Goal: Task Accomplishment & Management: Complete application form

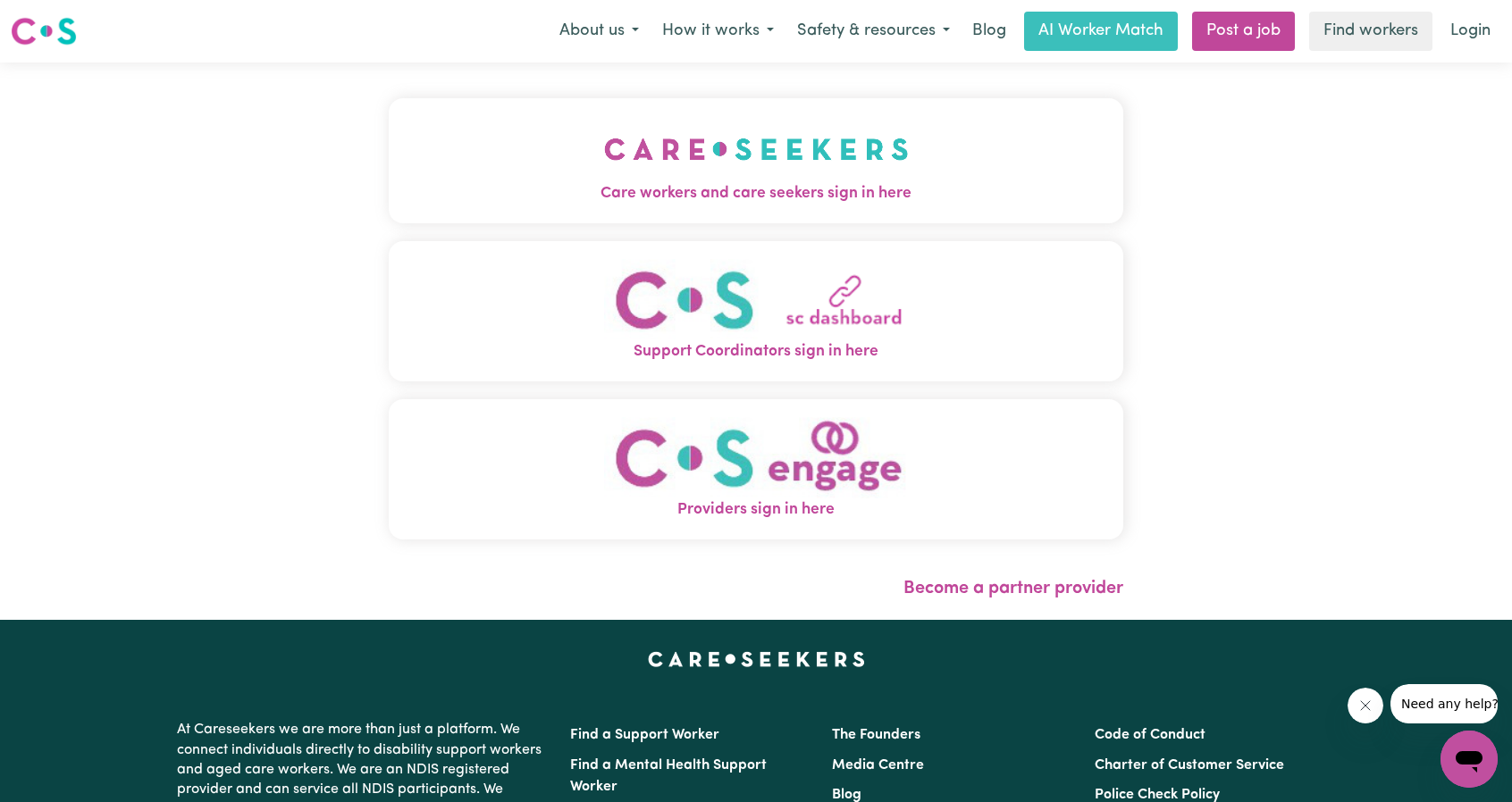
click at [577, 199] on span "Care workers and care seekers sign in here" at bounding box center [756, 193] width 735 height 23
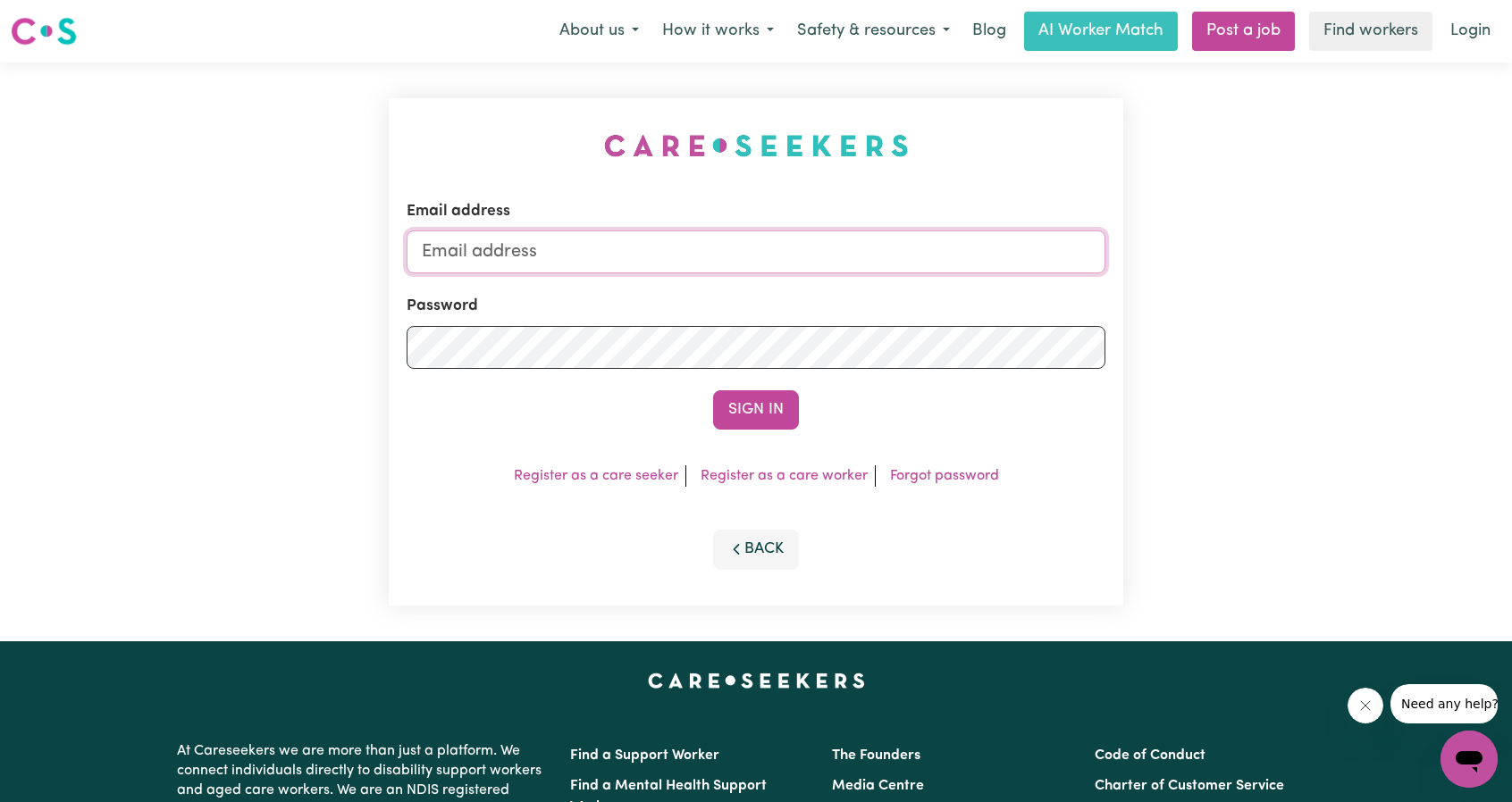
click at [652, 253] on input "Email address" at bounding box center [756, 251] width 699 height 43
drag, startPoint x: 652, startPoint y: 253, endPoint x: 663, endPoint y: 232, distance: 23.7
click at [652, 253] on input "Email address" at bounding box center [756, 251] width 699 height 43
type input "M"
paste input "[PERSON_NAME][EMAIL_ADDRESS][DOMAIN_NAME]"
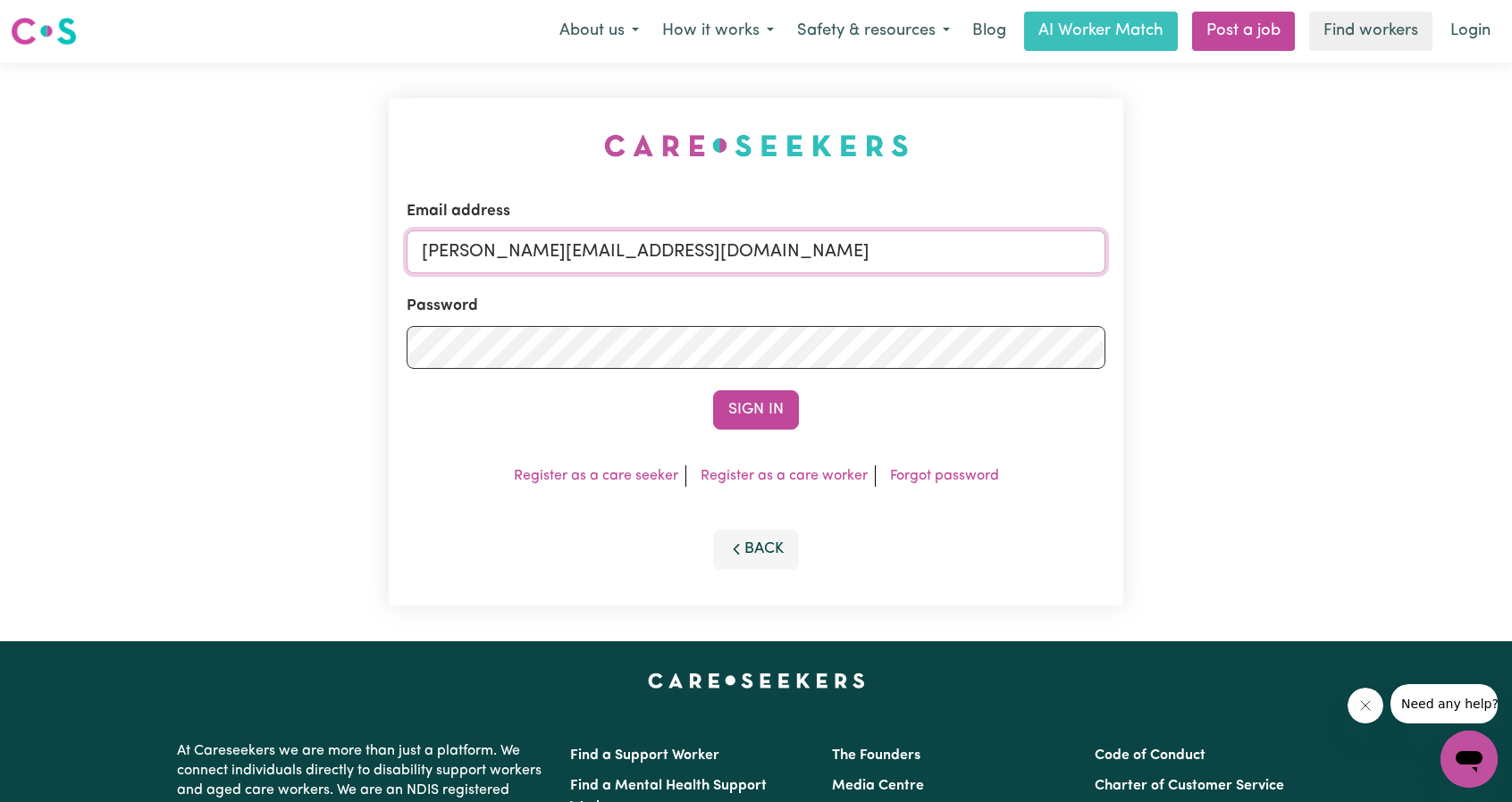
type input "[PERSON_NAME][EMAIL_ADDRESS][DOMAIN_NAME]"
click at [713, 390] on button "Sign In" at bounding box center [755, 410] width 86 height 40
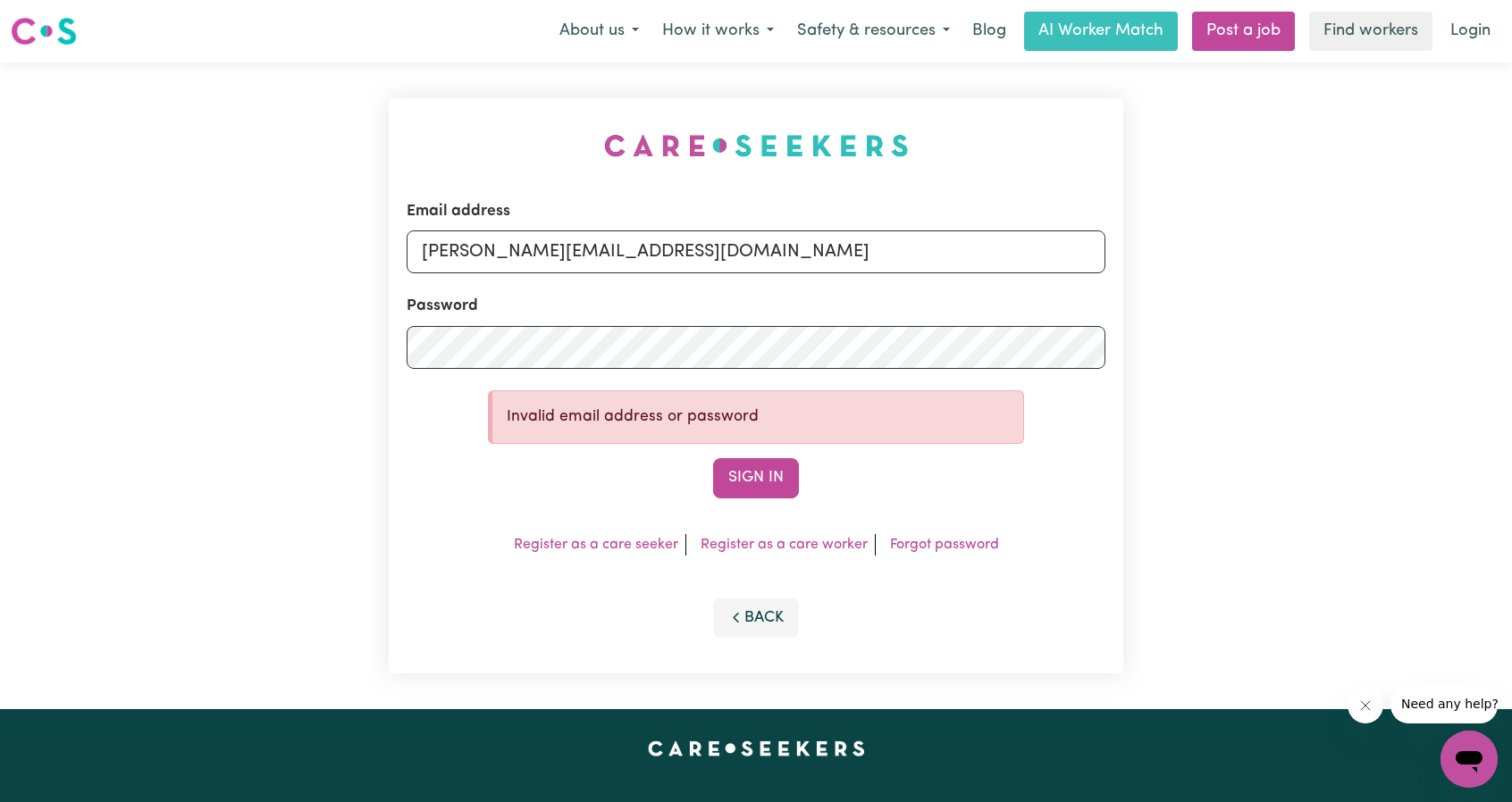
click at [903, 425] on p "Invalid email address or password" at bounding box center [757, 417] width 502 height 23
click at [960, 449] on form "Email address [PERSON_NAME][EMAIL_ADDRESS][DOMAIN_NAME] Password Invalid email …" at bounding box center [756, 349] width 699 height 298
drag, startPoint x: 552, startPoint y: 516, endPoint x: 560, endPoint y: 526, distance: 12.8
click at [552, 516] on div "Email address [PERSON_NAME][EMAIL_ADDRESS][DOMAIN_NAME] Password Invalid email …" at bounding box center [756, 386] width 735 height 575
click at [580, 546] on link "Register as a care seeker" at bounding box center [596, 545] width 165 height 15
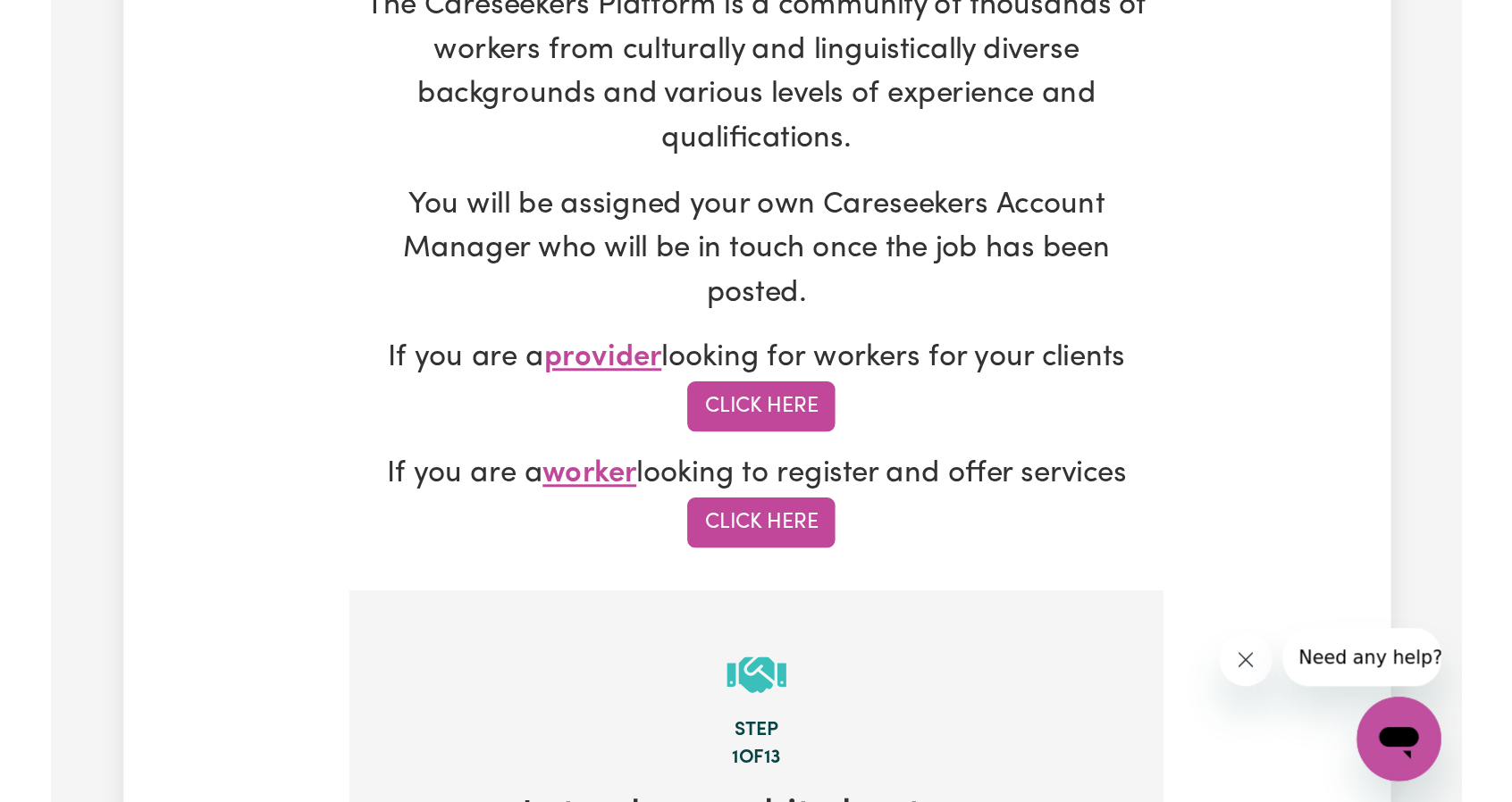
scroll to position [334, 0]
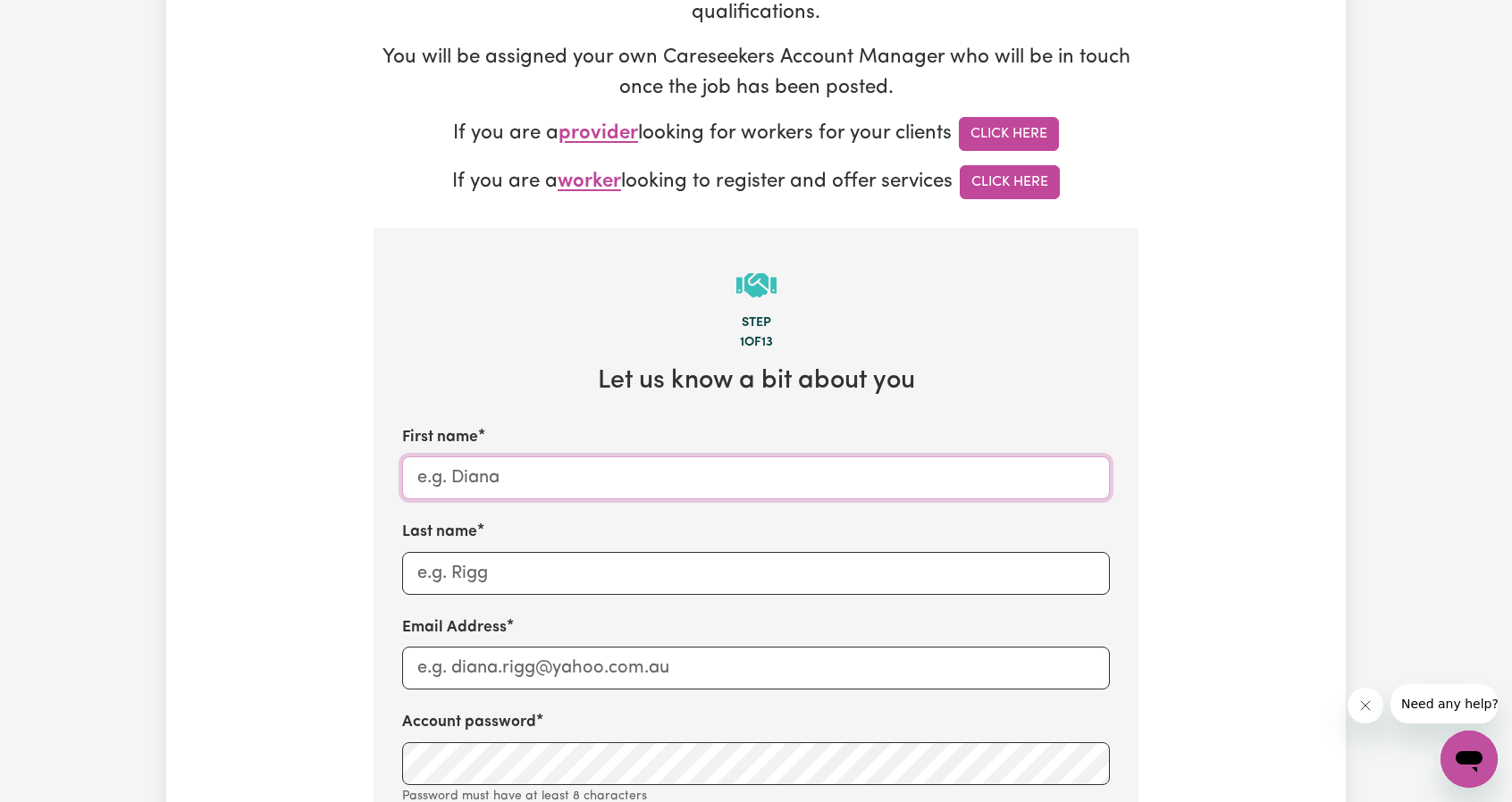
click at [539, 483] on input "First name" at bounding box center [756, 478] width 708 height 43
type input "[PERSON_NAME]"
type input "Long"
type input "m"
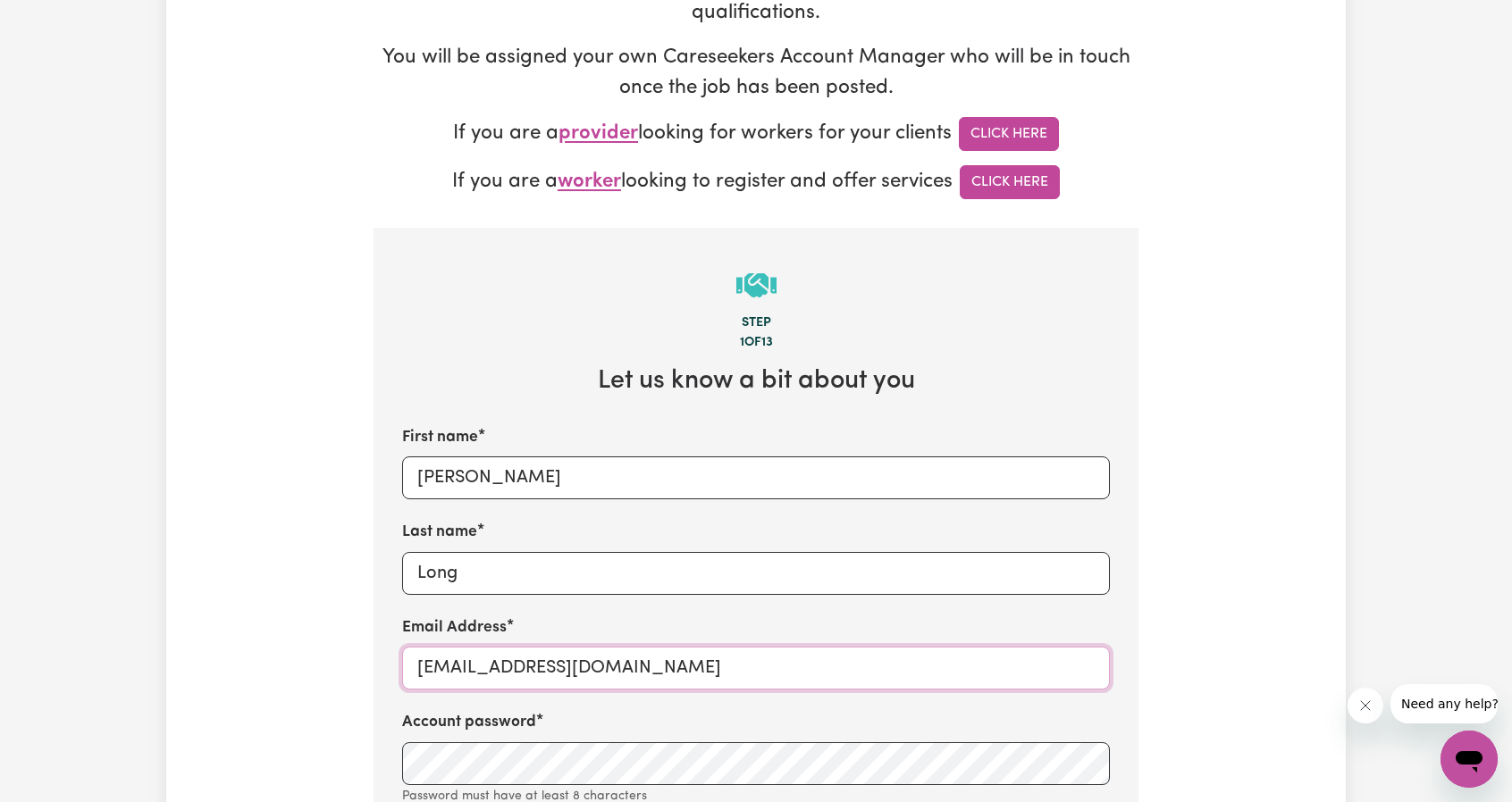
type input "[EMAIL_ADDRESS][DOMAIN_NAME]"
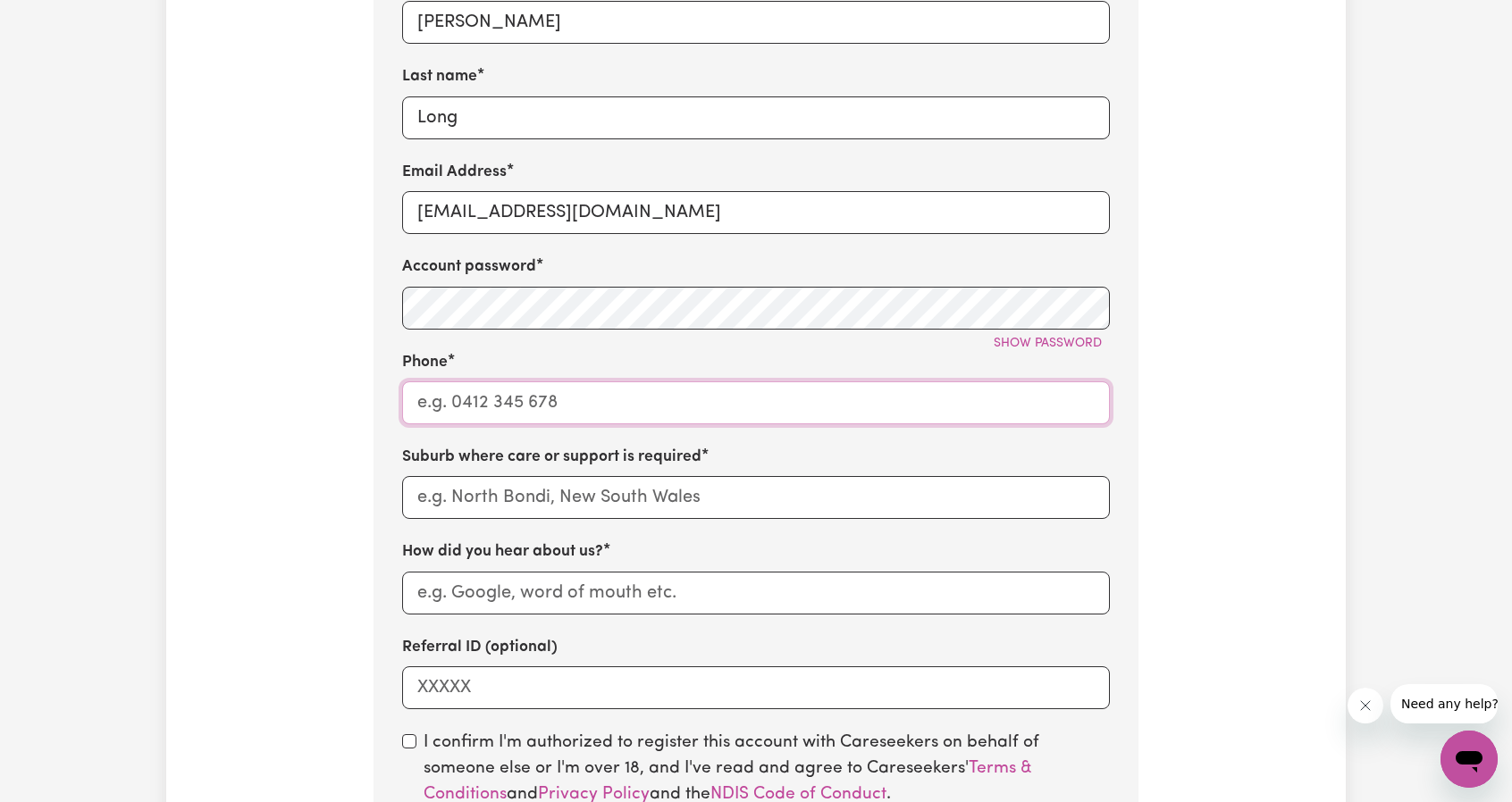
scroll to position [795, 0]
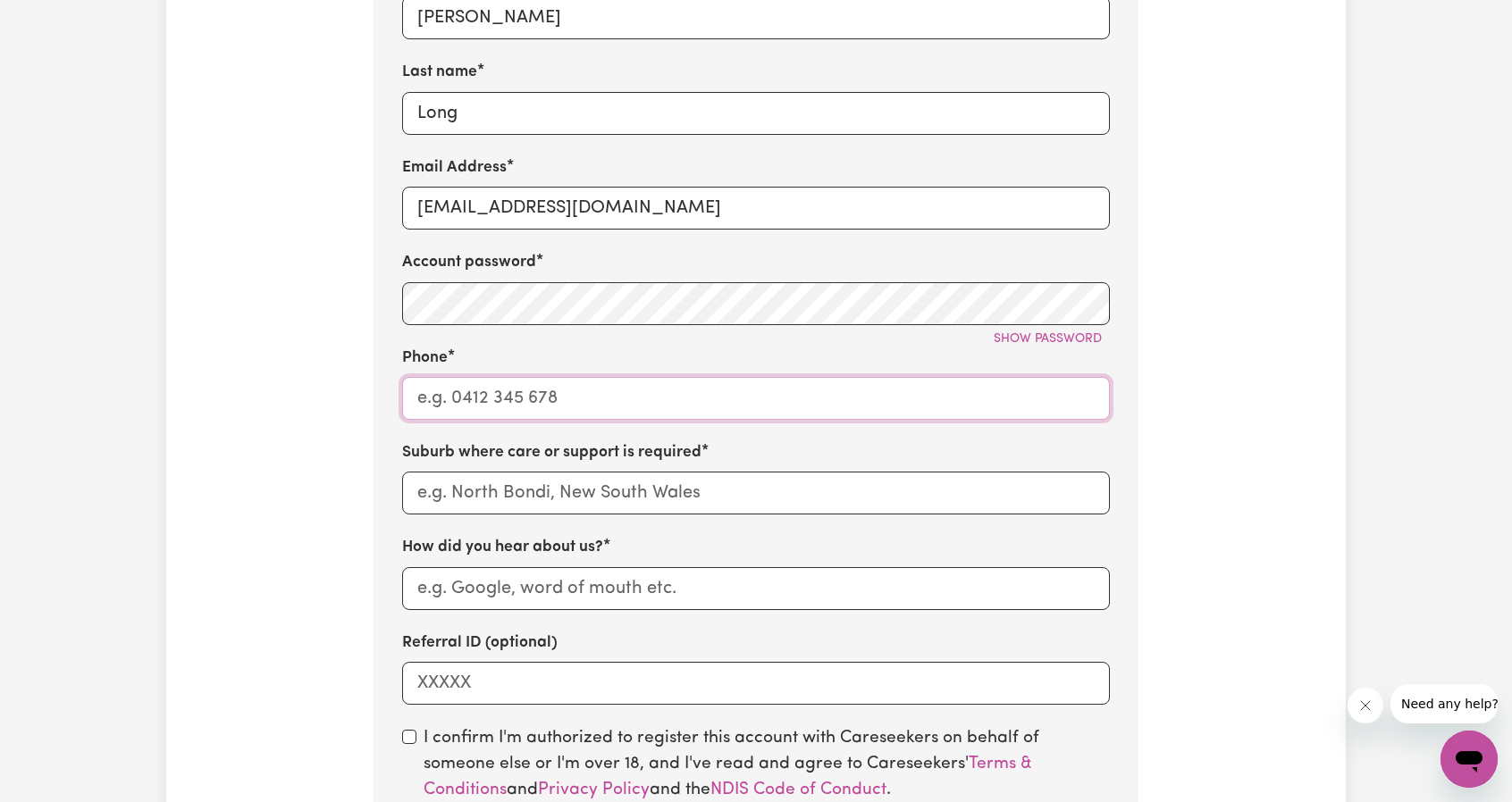
click at [744, 400] on input "Phone" at bounding box center [756, 399] width 708 height 43
paste input "0488992125"
type input "0488992125"
click at [641, 486] on input "text" at bounding box center [756, 493] width 708 height 43
type input "hill"
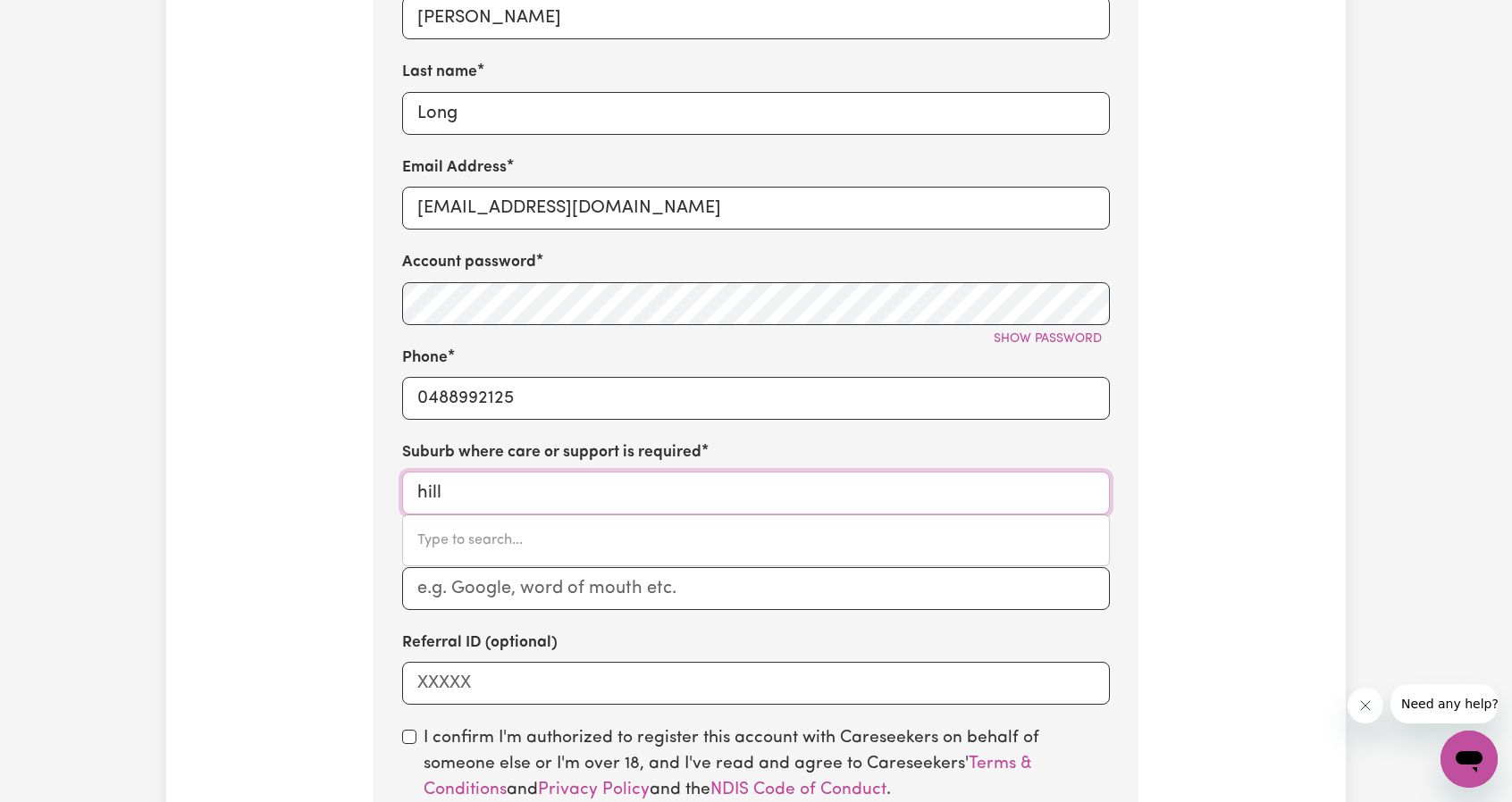
type input "[GEOGRAPHIC_DATA], [GEOGRAPHIC_DATA], 2850"
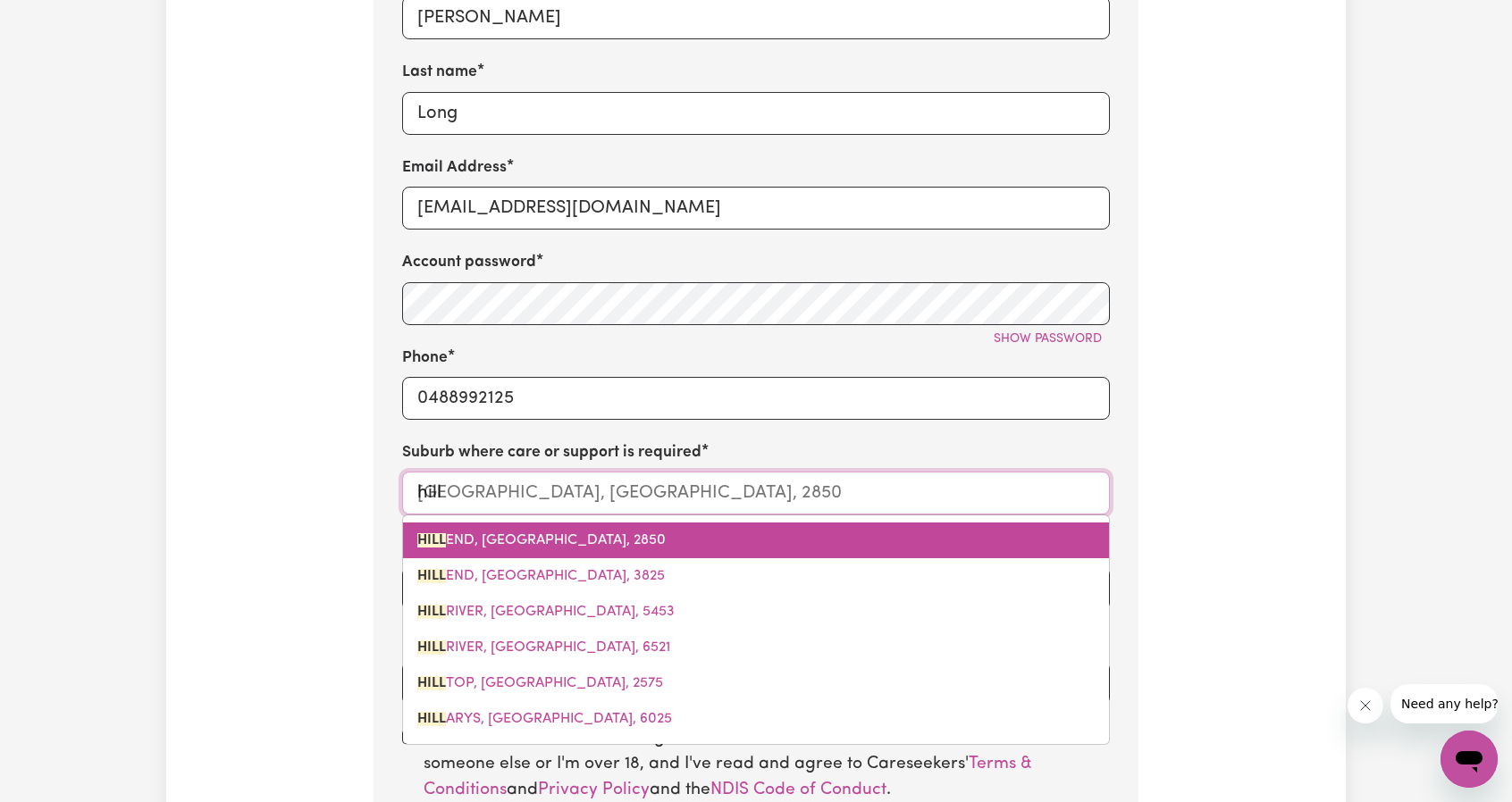
type input "hillc"
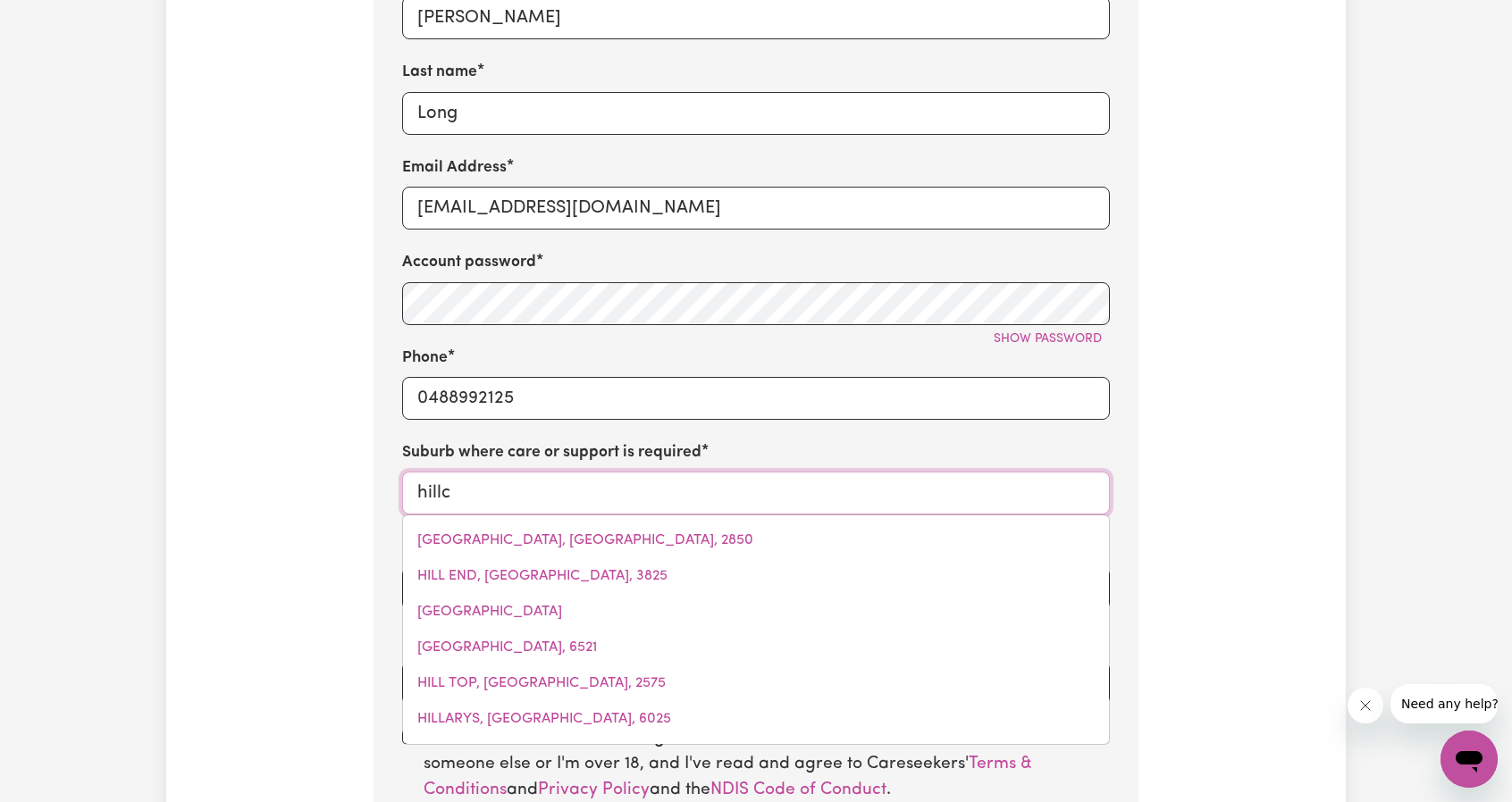
type input "hillcr"
type input "hillcrEST, [GEOGRAPHIC_DATA], 4118"
type input "hillcre"
type input "hillcreST, [GEOGRAPHIC_DATA], 4118"
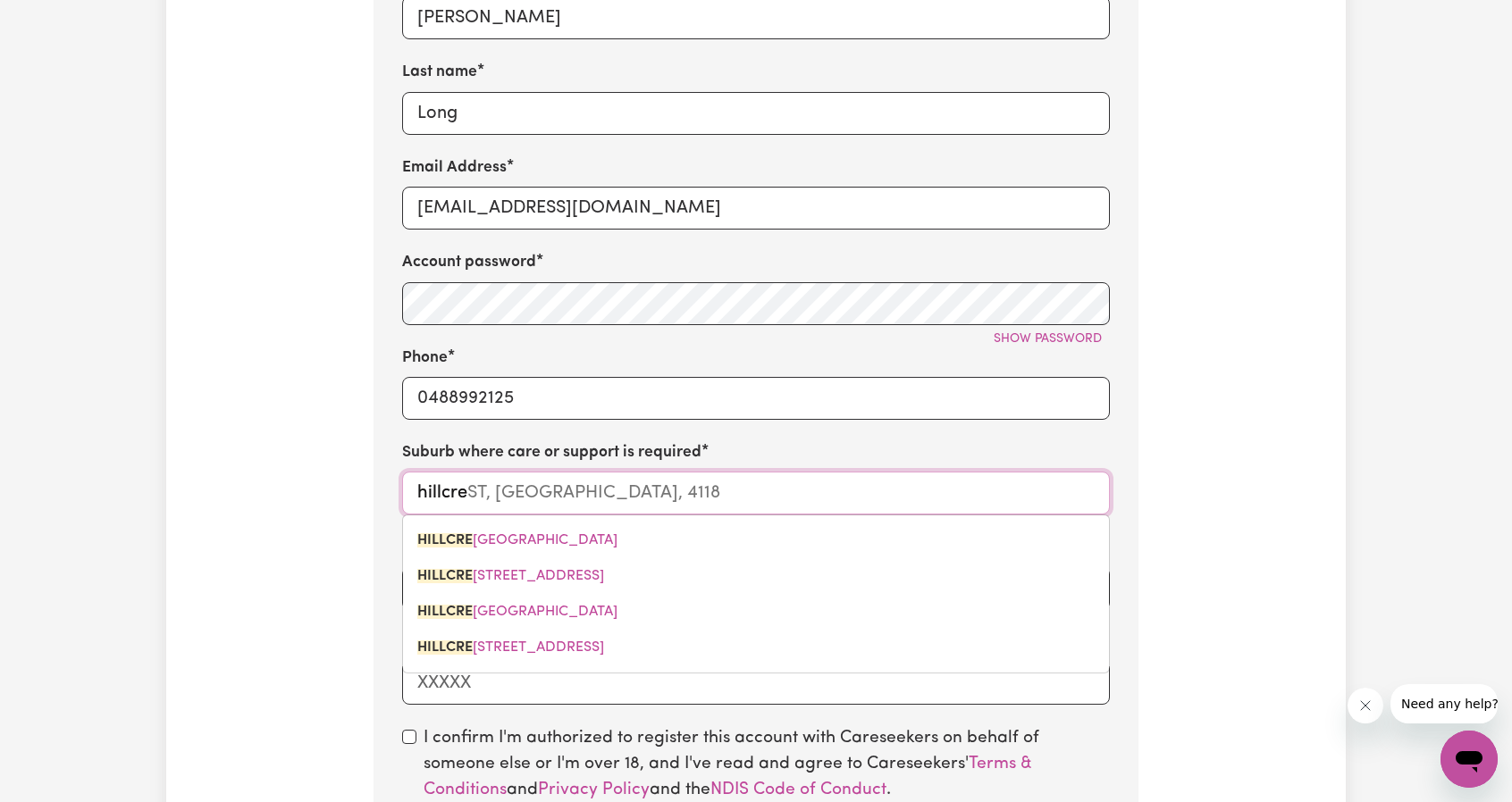
type input "hillcres"
type input "hillcresT, [GEOGRAPHIC_DATA], 4118"
type input "hillcrest"
type input "hillcrest, [GEOGRAPHIC_DATA], 4118"
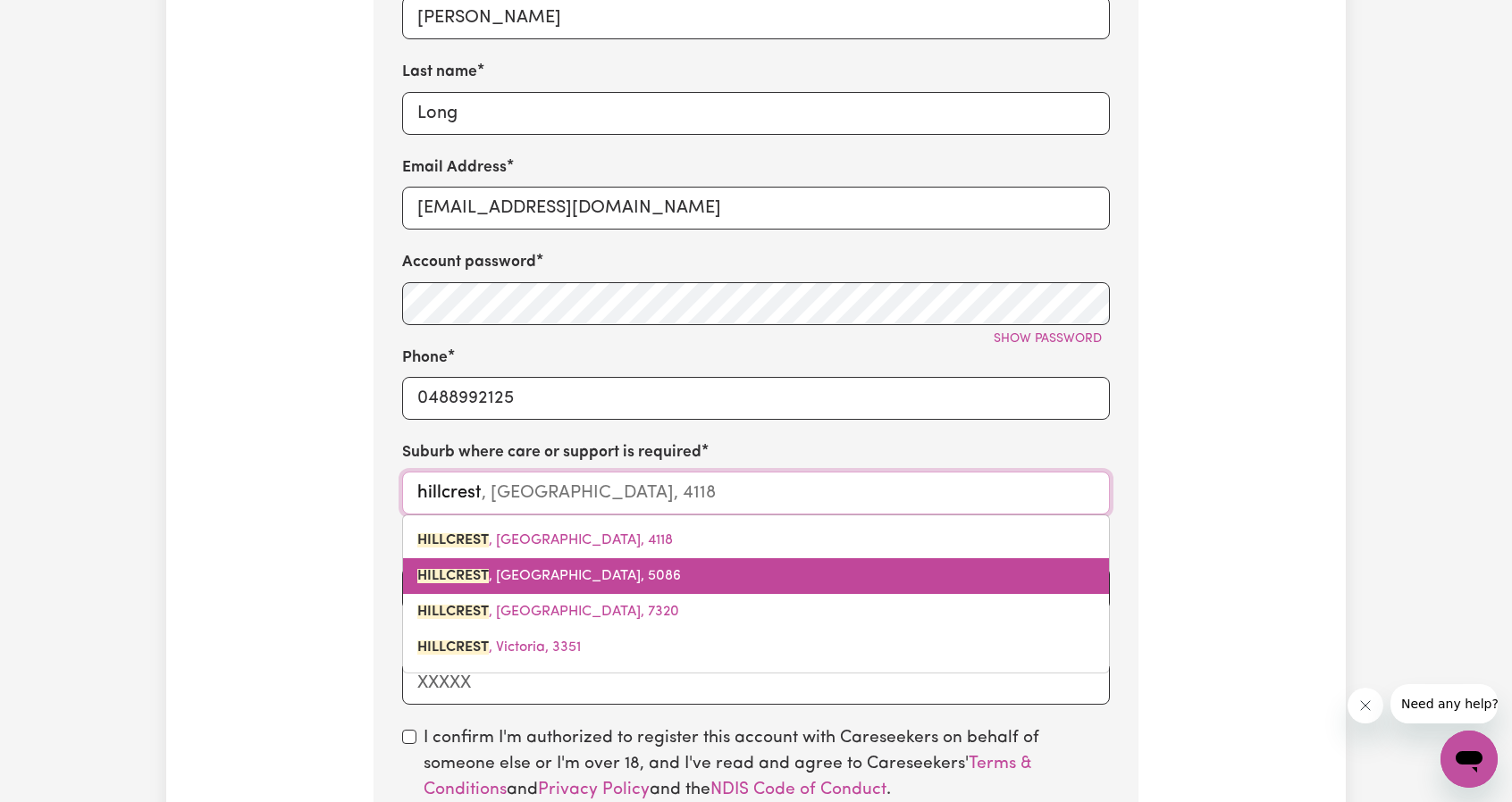
click at [656, 578] on link "HILLCREST , [GEOGRAPHIC_DATA]" at bounding box center [756, 576] width 706 height 36
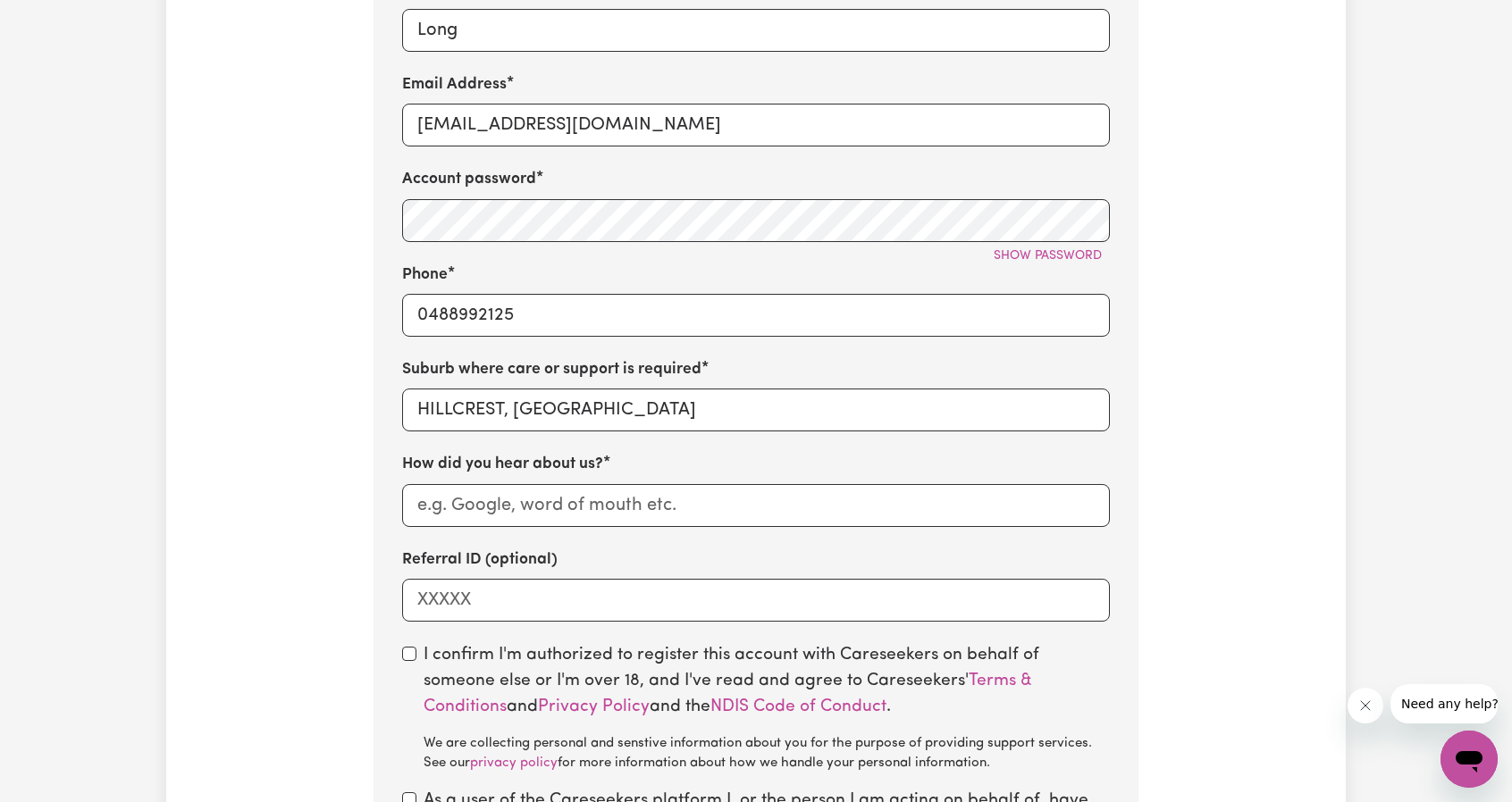
scroll to position [884, 0]
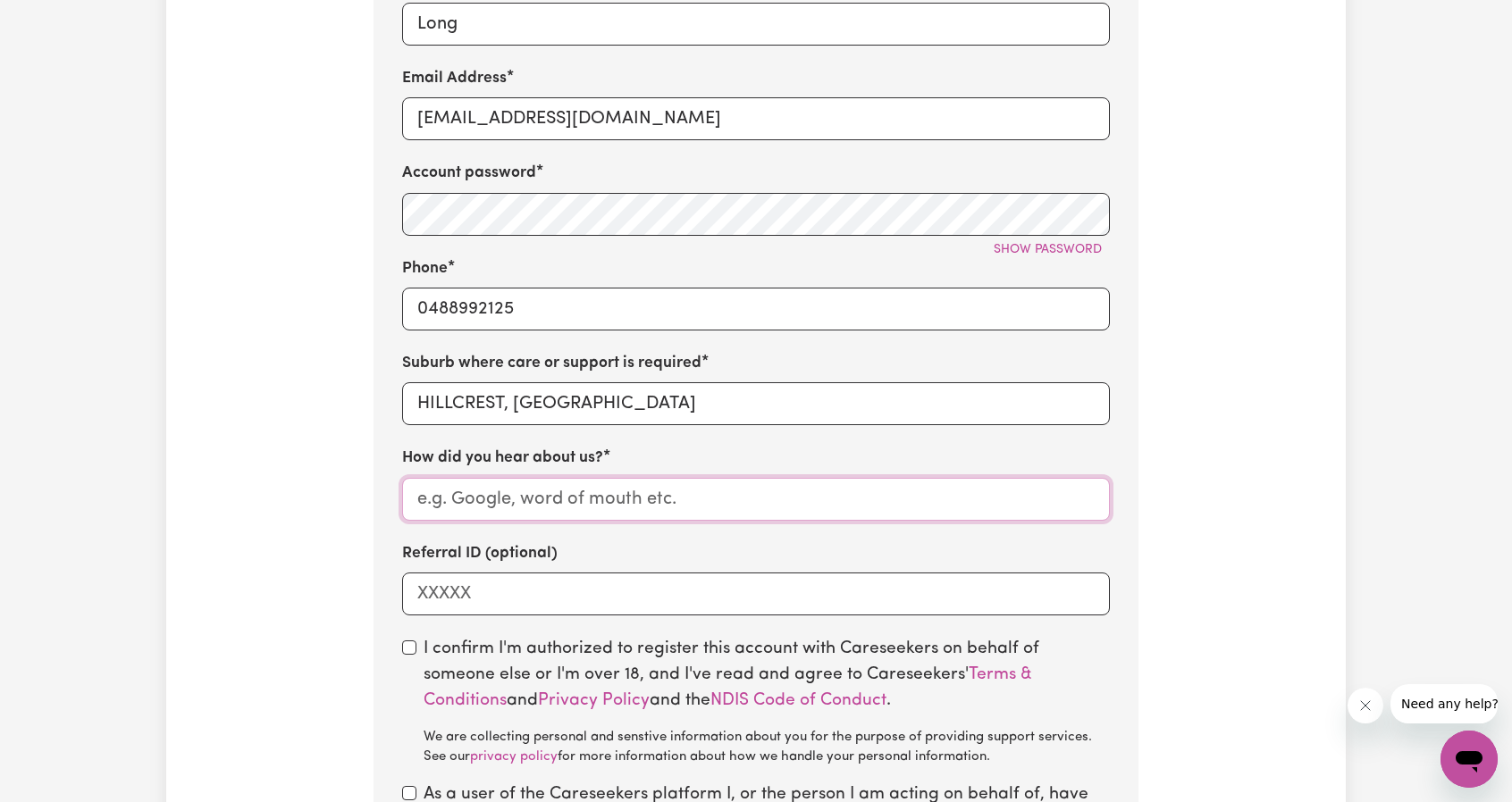
click at [683, 519] on input "How did you hear about us?" at bounding box center [756, 499] width 708 height 43
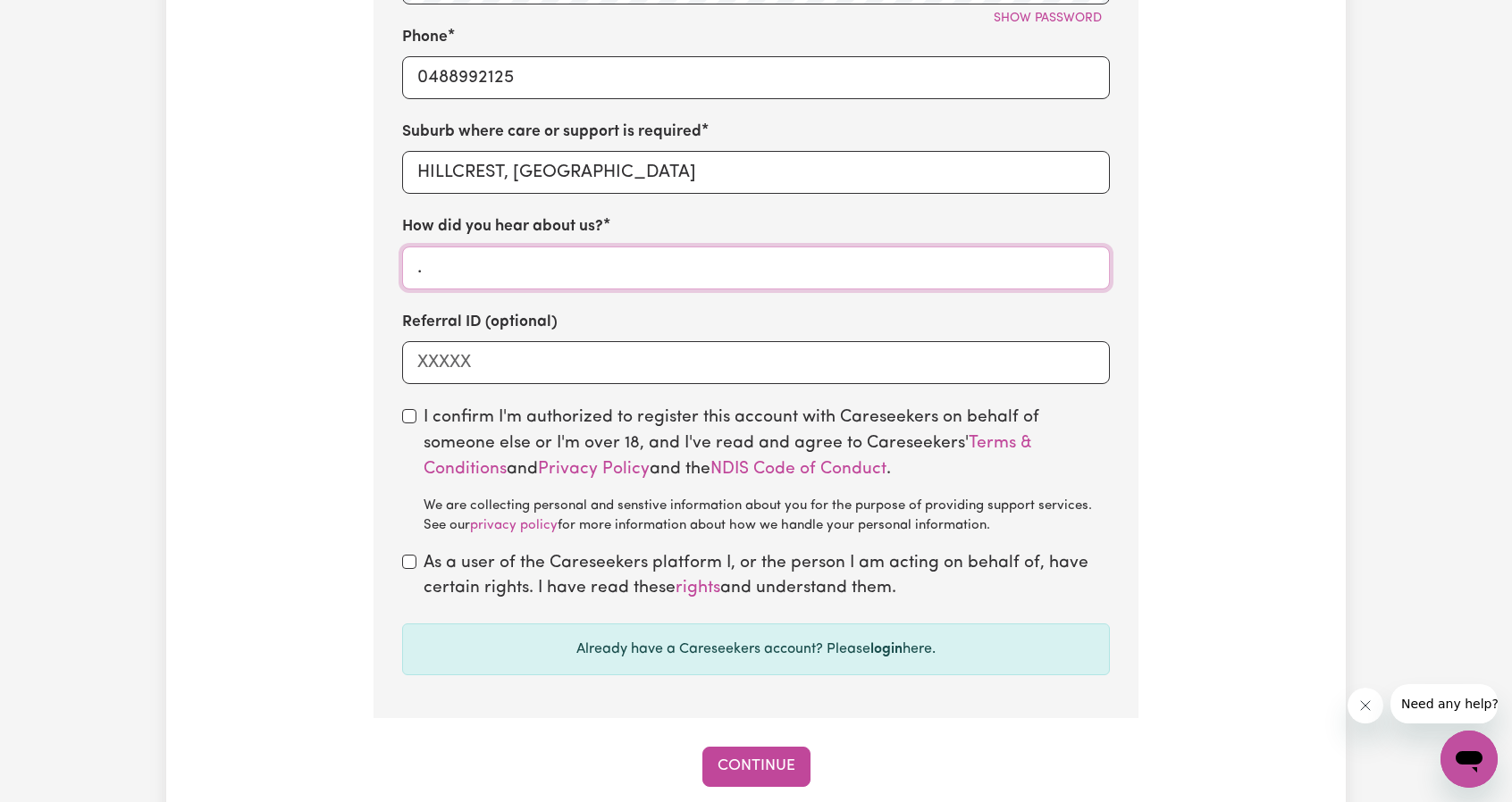
scroll to position [1152, 0]
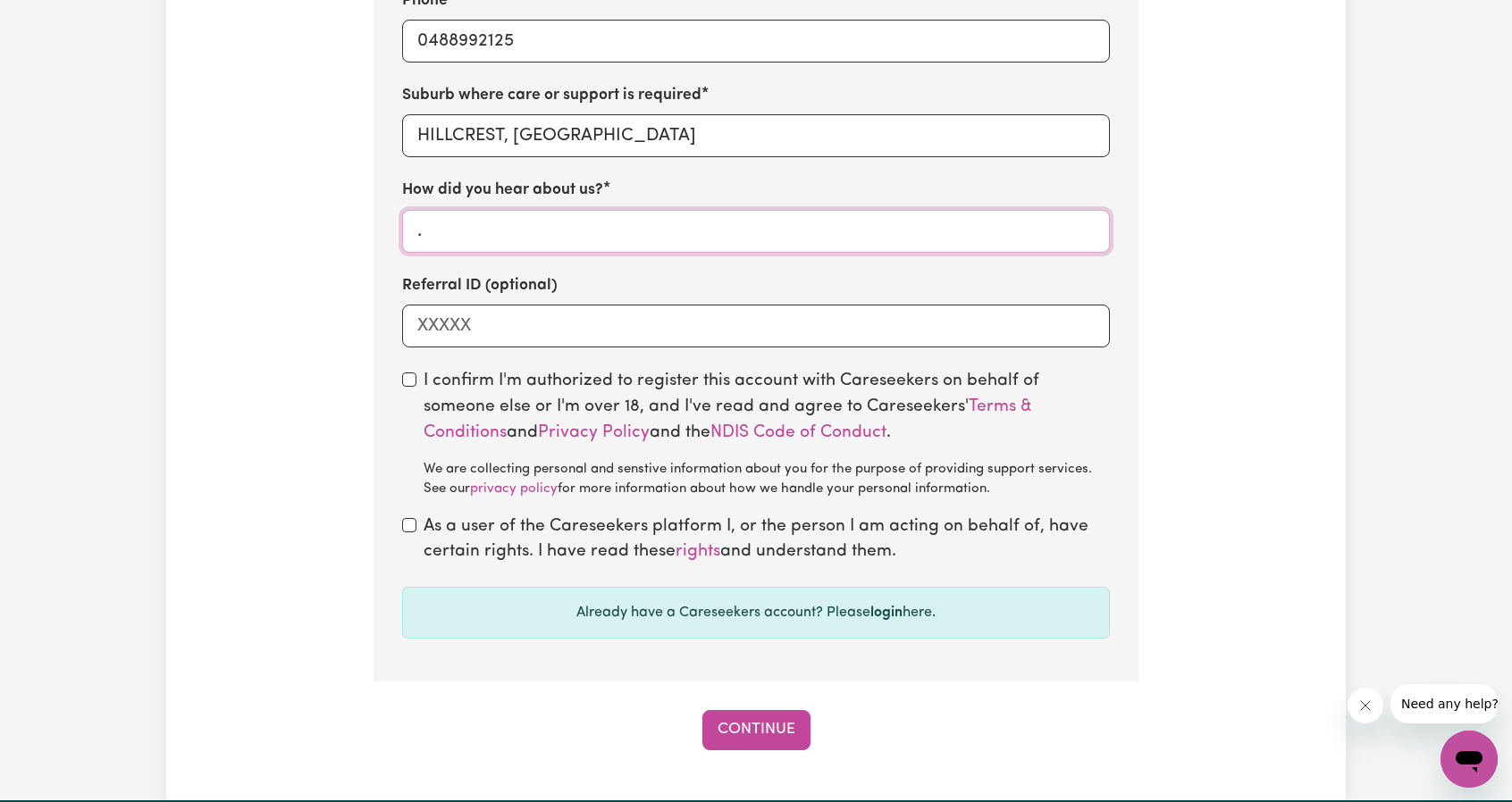
type input "."
click at [606, 388] on label "I confirm I'm authorized to register this account with Careseekers on behalf of…" at bounding box center [766, 435] width 686 height 131
click at [412, 384] on input "checkbox" at bounding box center [410, 380] width 15 height 15
checkbox input "true"
click at [407, 536] on div "As a user of the Careseekers platform I, or the person I am acting on behalf of…" at bounding box center [756, 540] width 708 height 52
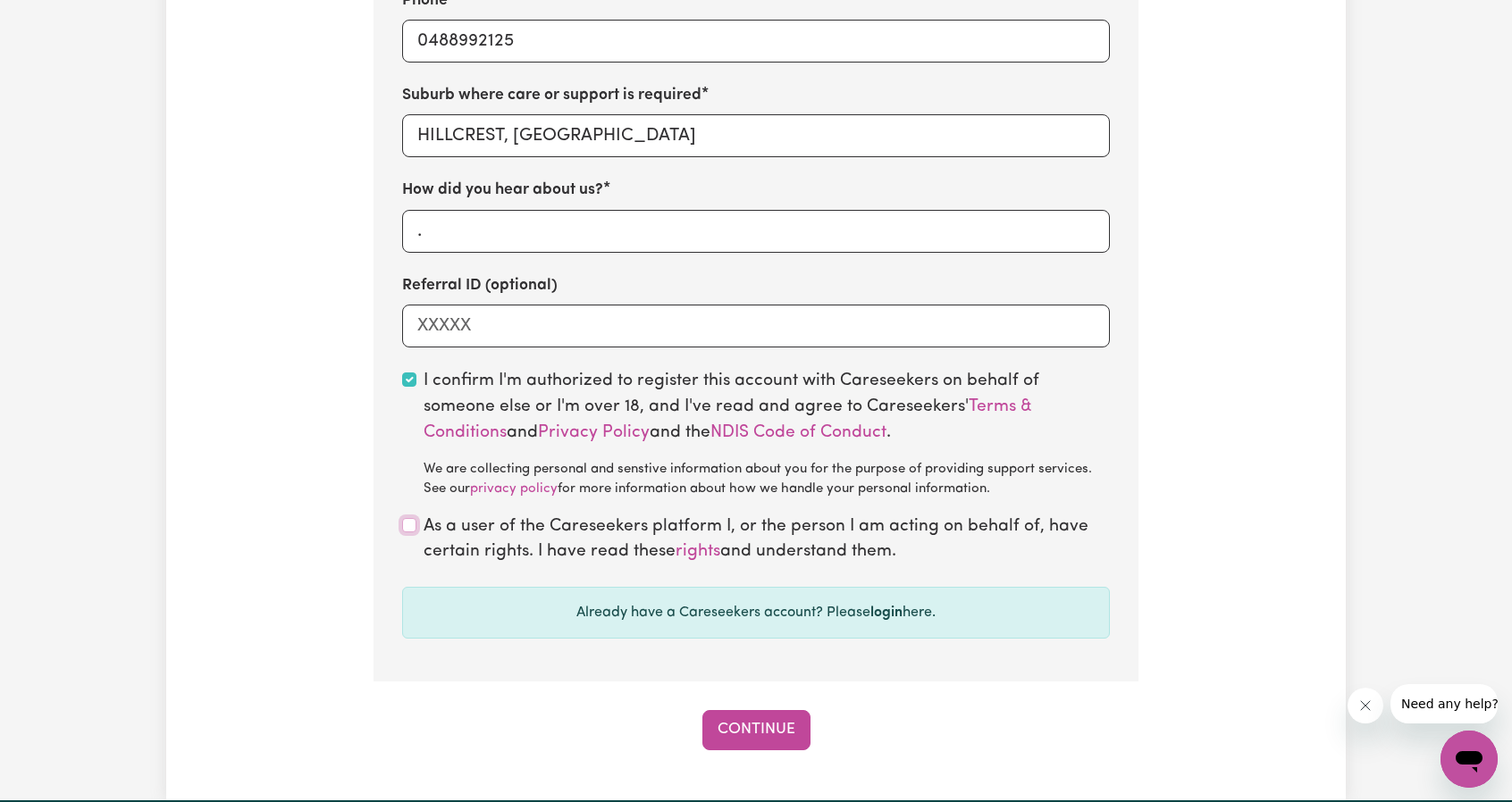
click at [406, 530] on input "checkbox" at bounding box center [410, 526] width 15 height 15
checkbox input "true"
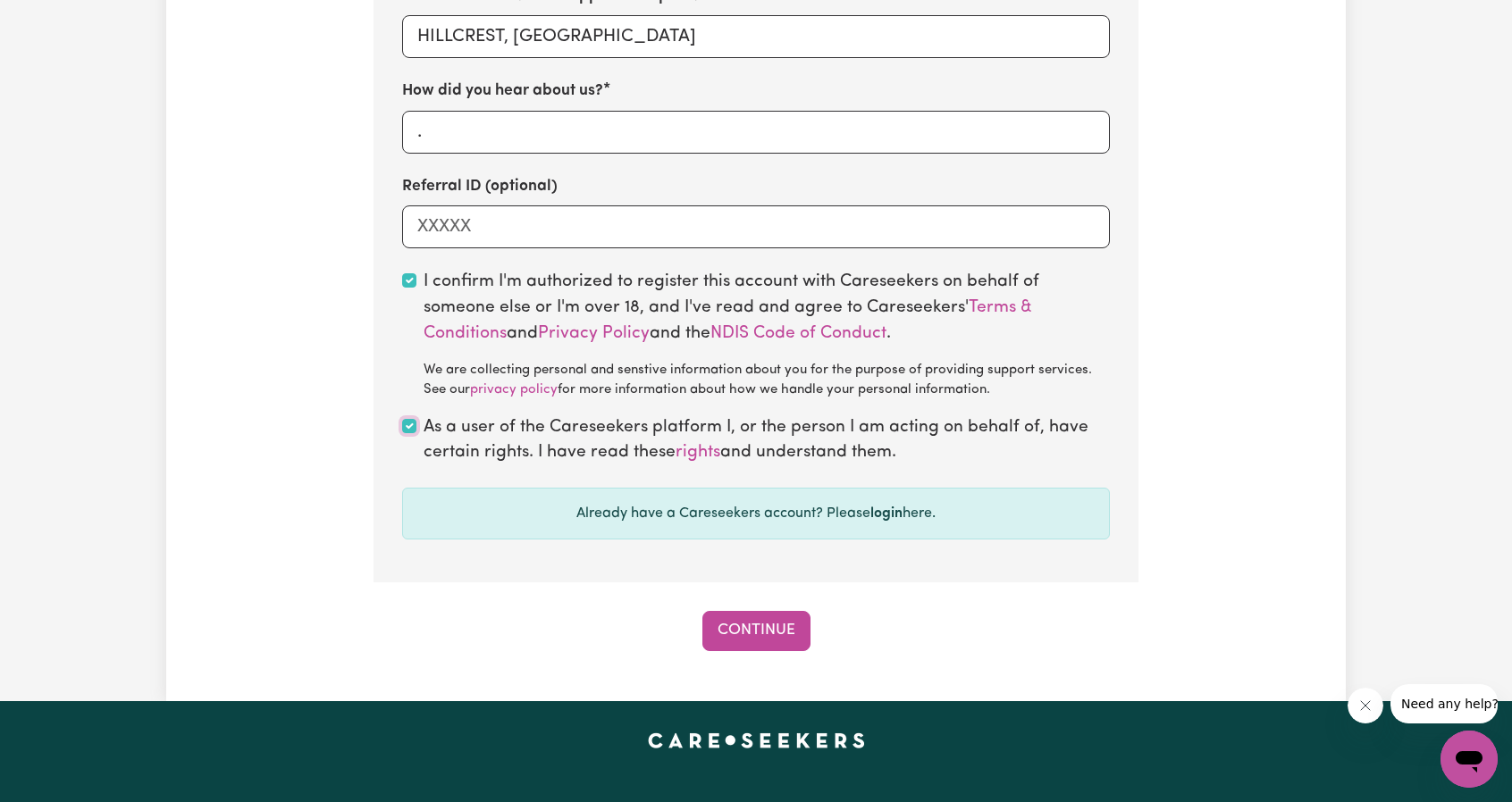
scroll to position [1241, 0]
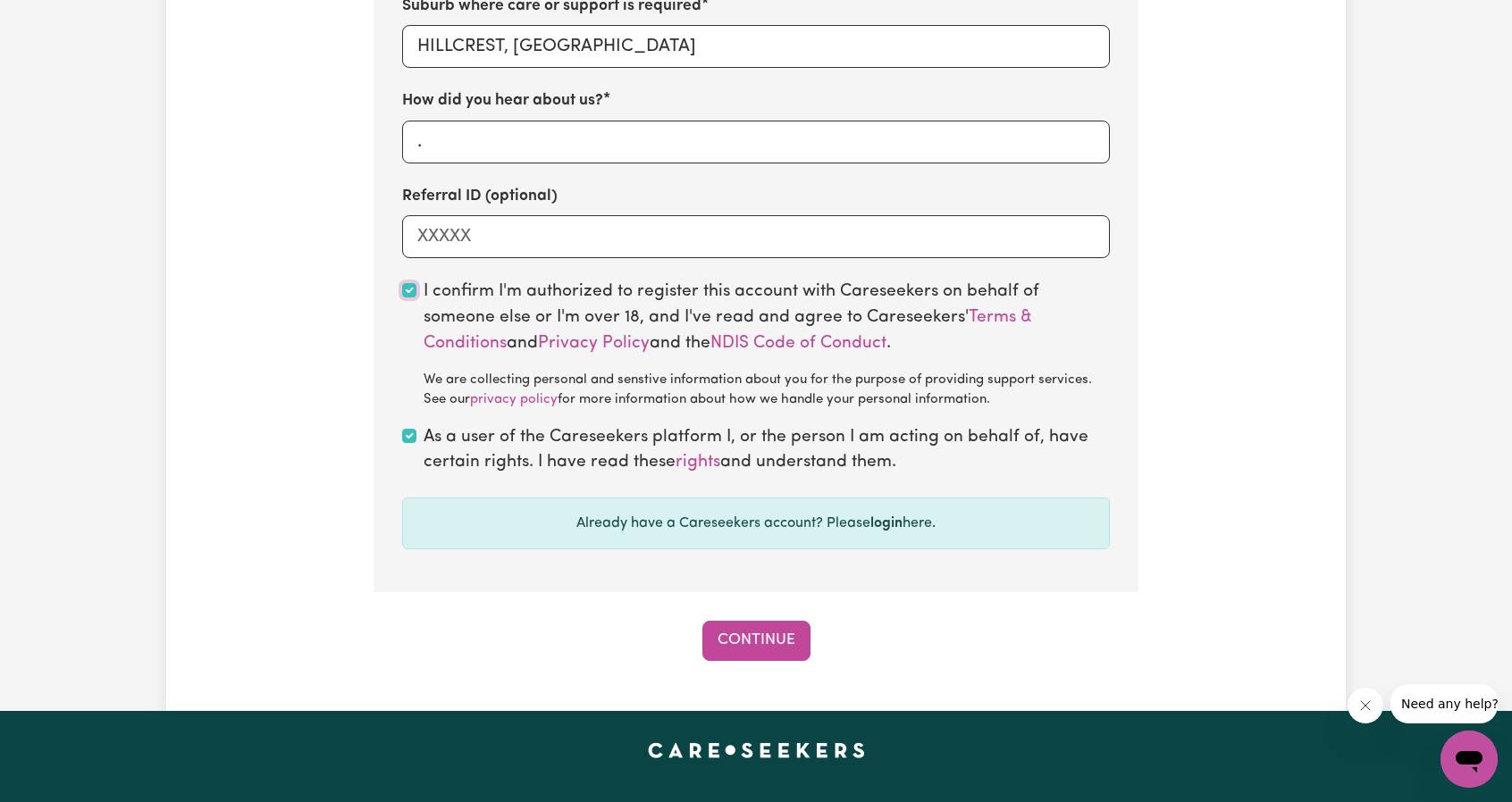
click at [410, 290] on input "checkbox" at bounding box center [410, 291] width 15 height 15
checkbox input "false"
click at [412, 440] on input "checkbox" at bounding box center [410, 436] width 15 height 15
checkbox input "false"
click at [406, 296] on input "checkbox" at bounding box center [410, 291] width 15 height 15
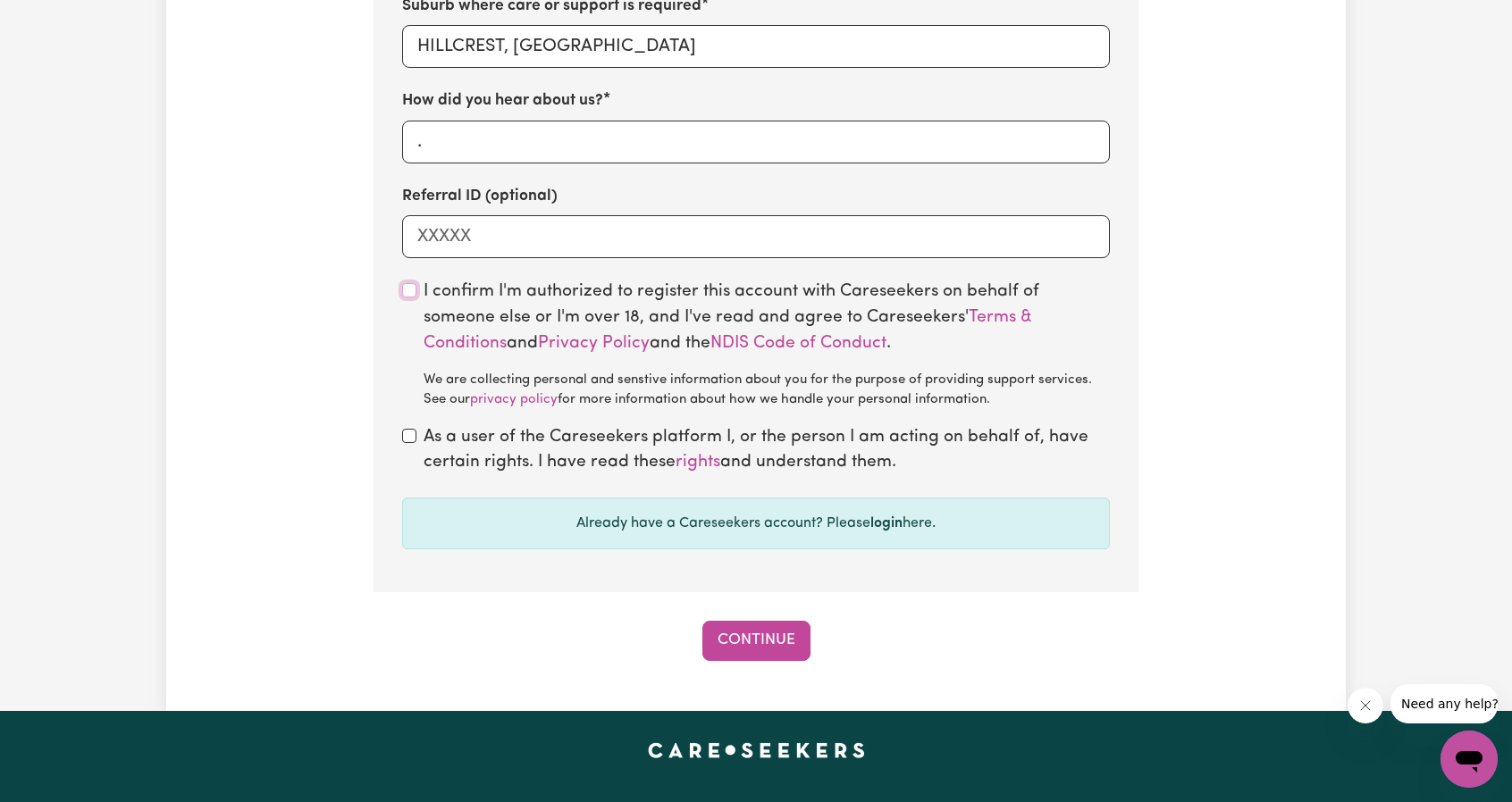
checkbox input "true"
click at [406, 433] on input "checkbox" at bounding box center [410, 436] width 15 height 15
checkbox input "true"
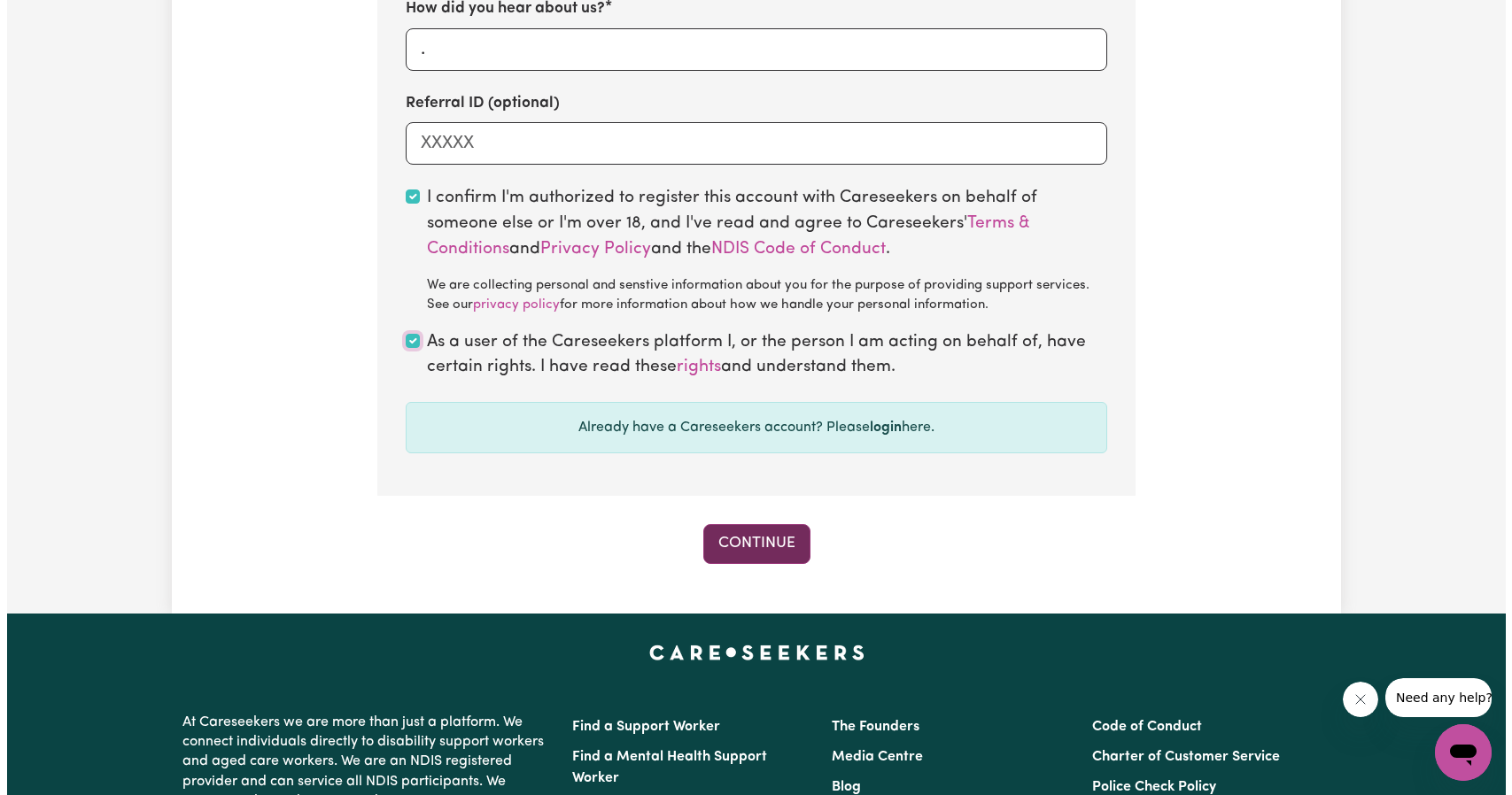
scroll to position [1329, 0]
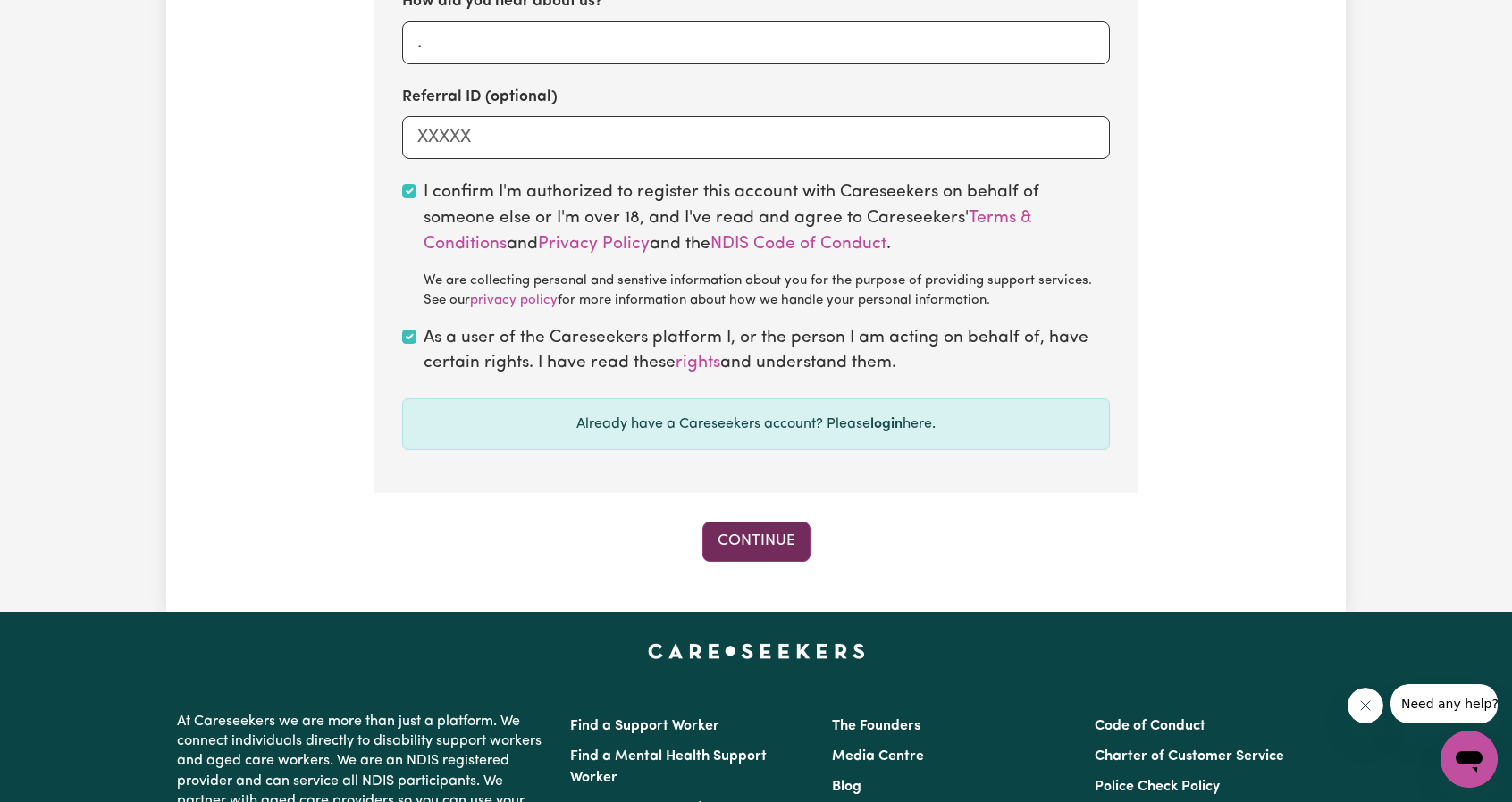
click at [762, 550] on button "Continue" at bounding box center [756, 541] width 108 height 40
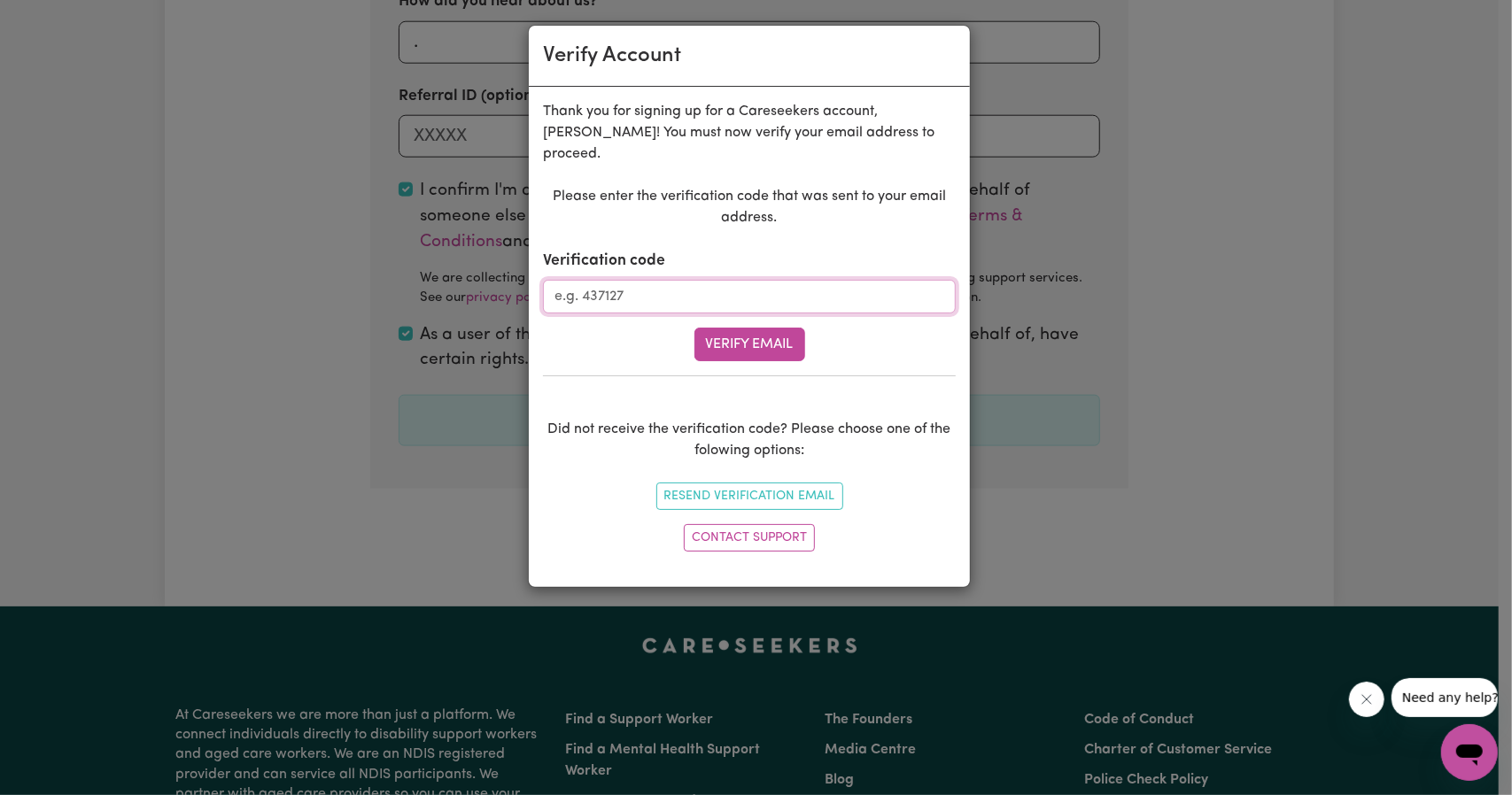
click at [717, 285] on input "Verification code" at bounding box center [749, 297] width 412 height 34
paste input "919032"
type input "919032"
click at [758, 331] on button "Verify Email" at bounding box center [749, 344] width 110 height 34
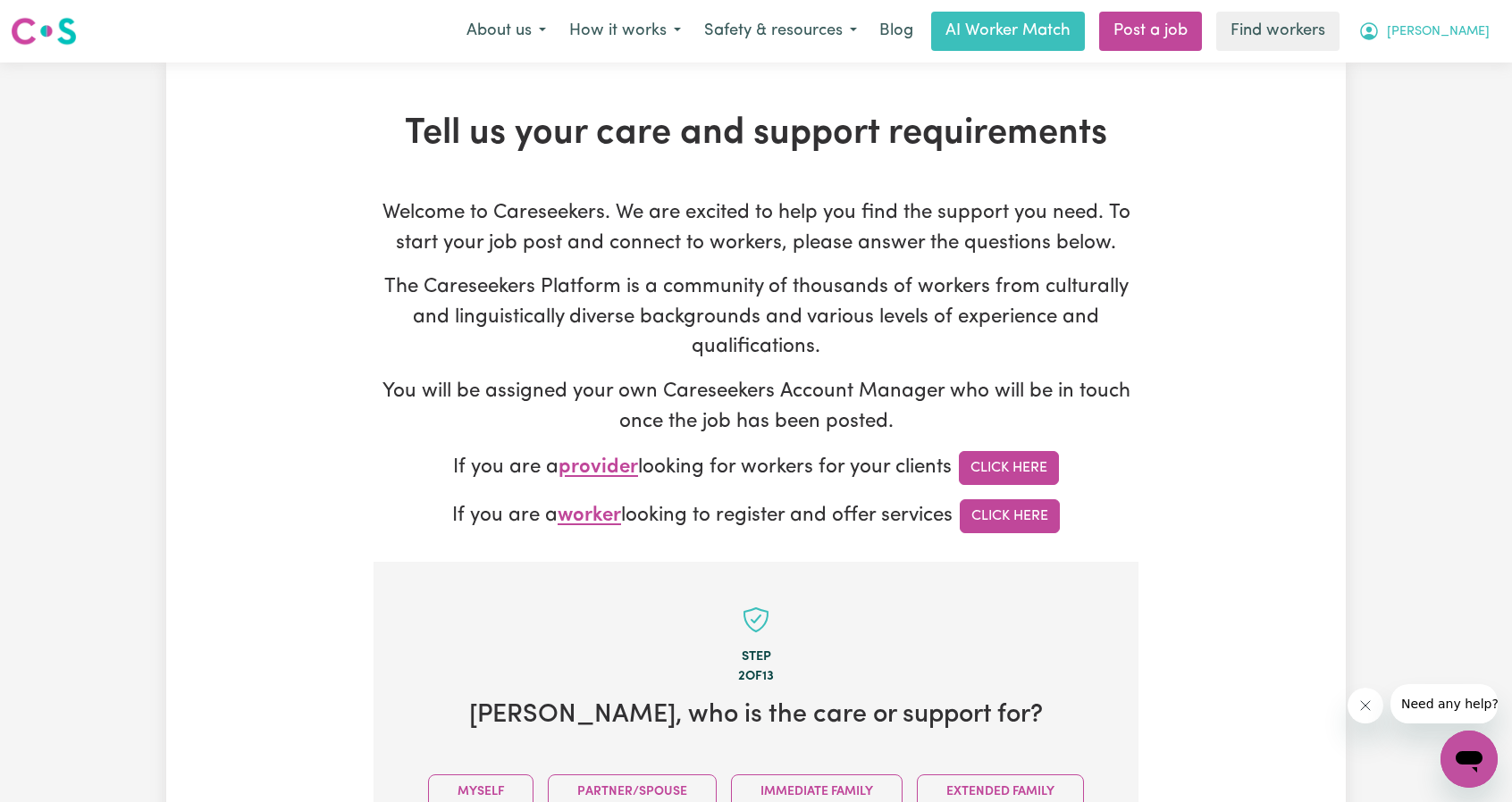
drag, startPoint x: 1413, startPoint y: 15, endPoint x: 1419, endPoint y: 24, distance: 10.8
click at [1413, 15] on button "[PERSON_NAME]" at bounding box center [1424, 31] width 155 height 38
click at [1444, 79] on link "My Dashboard" at bounding box center [1429, 69] width 141 height 34
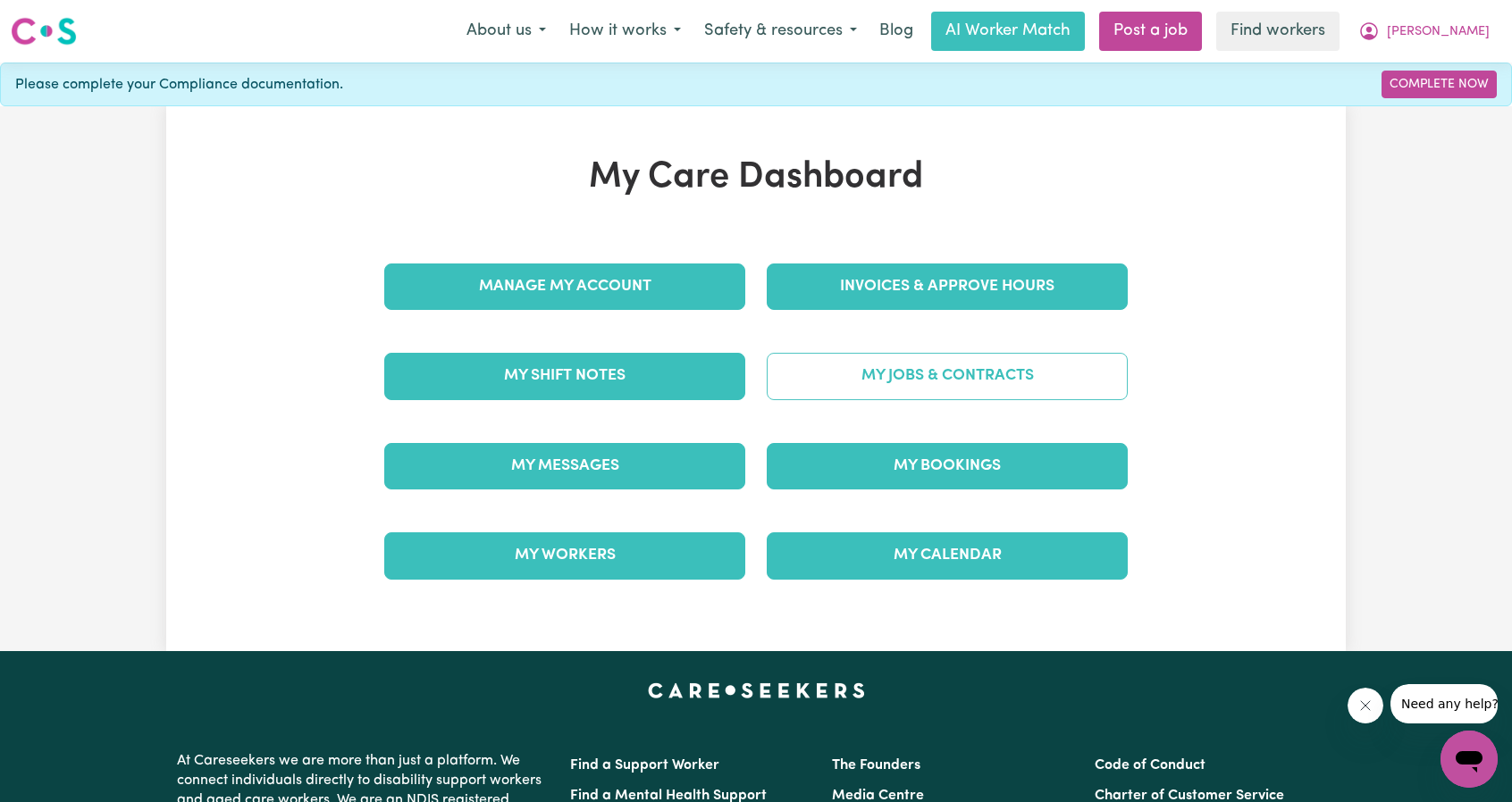
click at [1044, 371] on link "My Jobs & Contracts" at bounding box center [948, 376] width 361 height 46
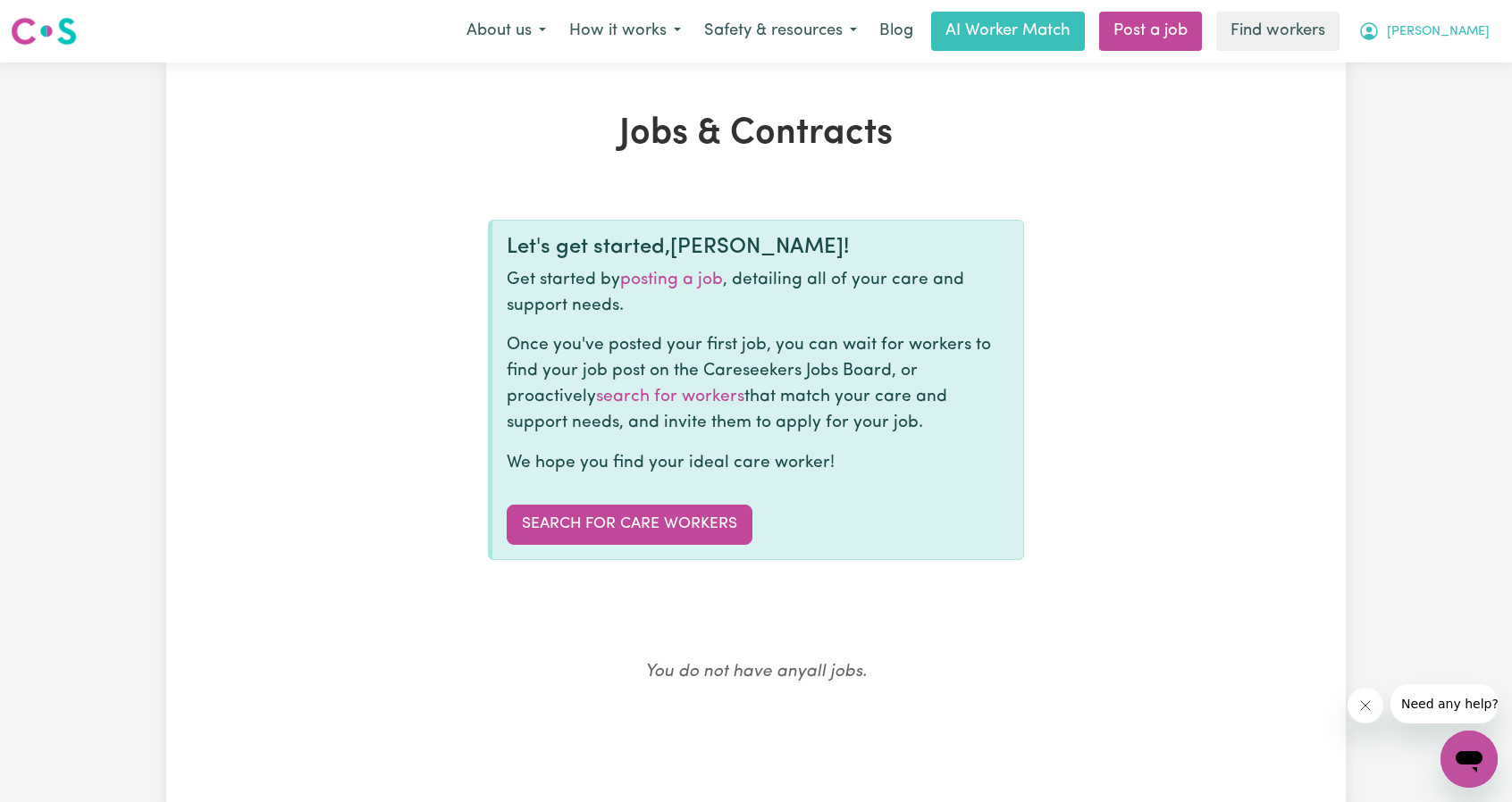
drag, startPoint x: 1288, startPoint y: 121, endPoint x: 1417, endPoint y: 41, distance: 151.8
click at [1296, 112] on div "Jobs & Contracts Let's get started, [PERSON_NAME] ! Get started by posting a jo…" at bounding box center [756, 438] width 1180 height 652
click at [1378, 31] on icon "My Account" at bounding box center [1368, 30] width 17 height 17
click at [1362, 79] on link "My Dashboard" at bounding box center [1429, 69] width 141 height 34
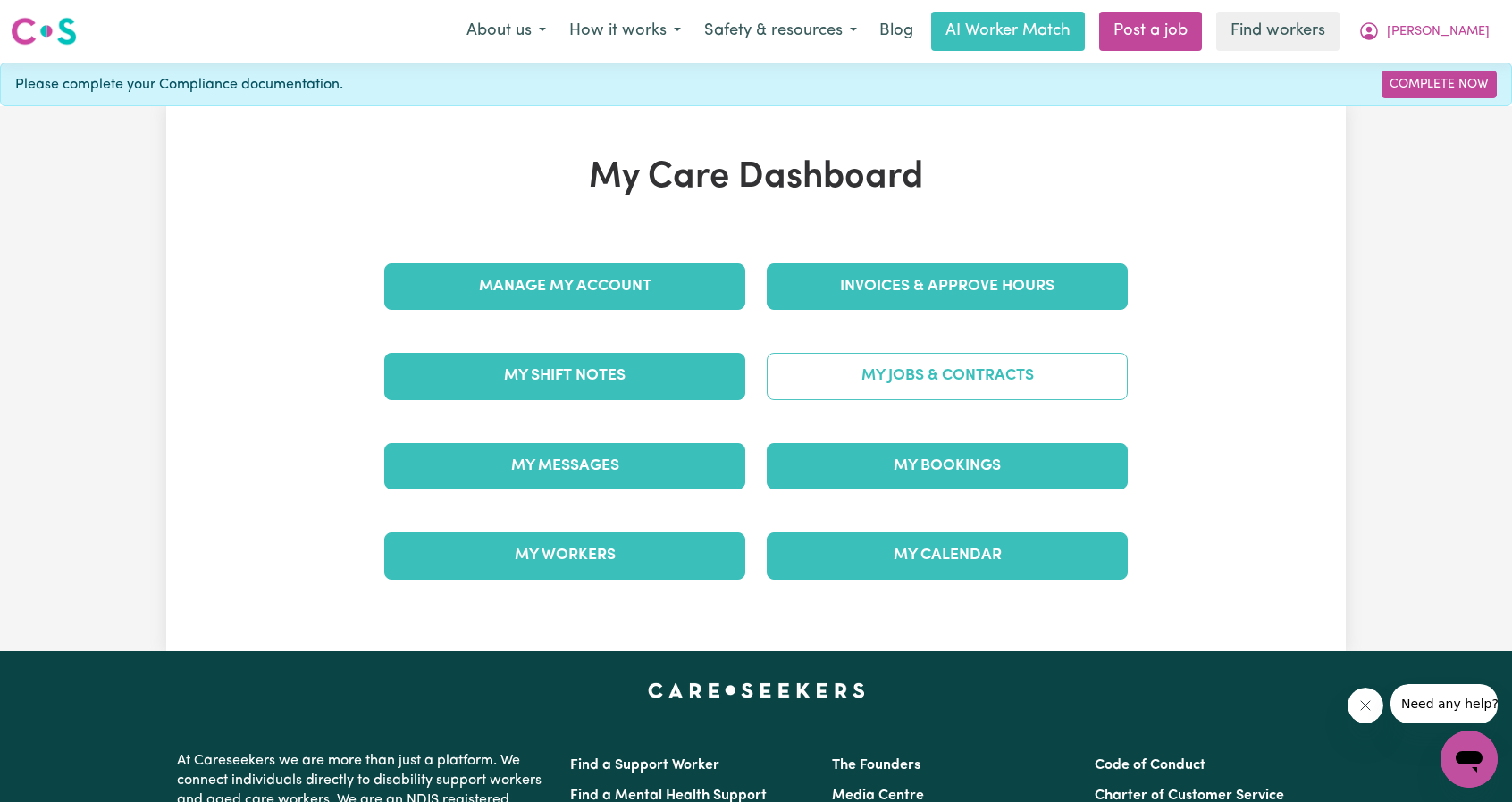
click at [952, 383] on link "My Jobs & Contracts" at bounding box center [948, 376] width 361 height 46
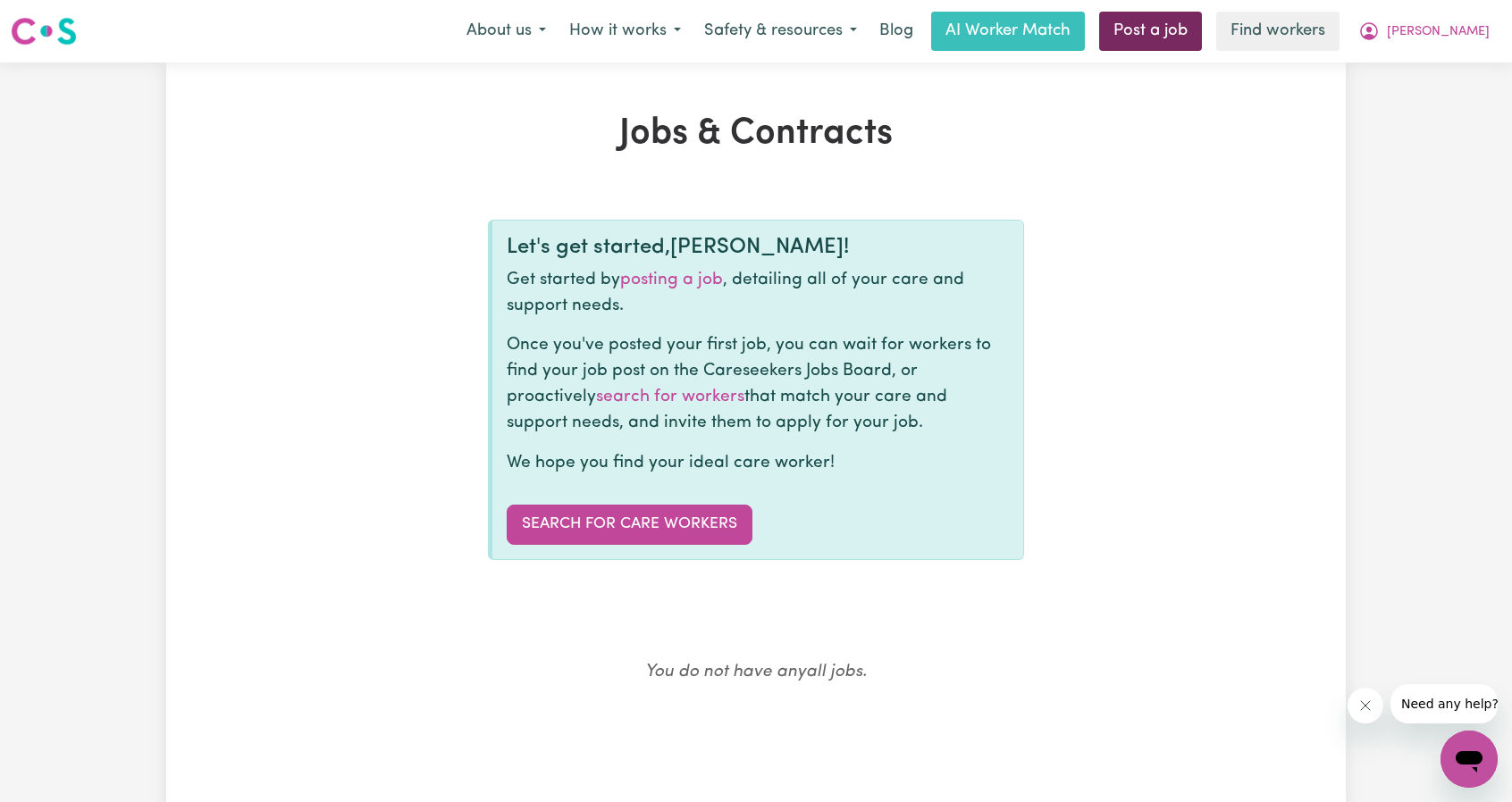
click at [1191, 21] on link "Post a job" at bounding box center [1151, 31] width 103 height 40
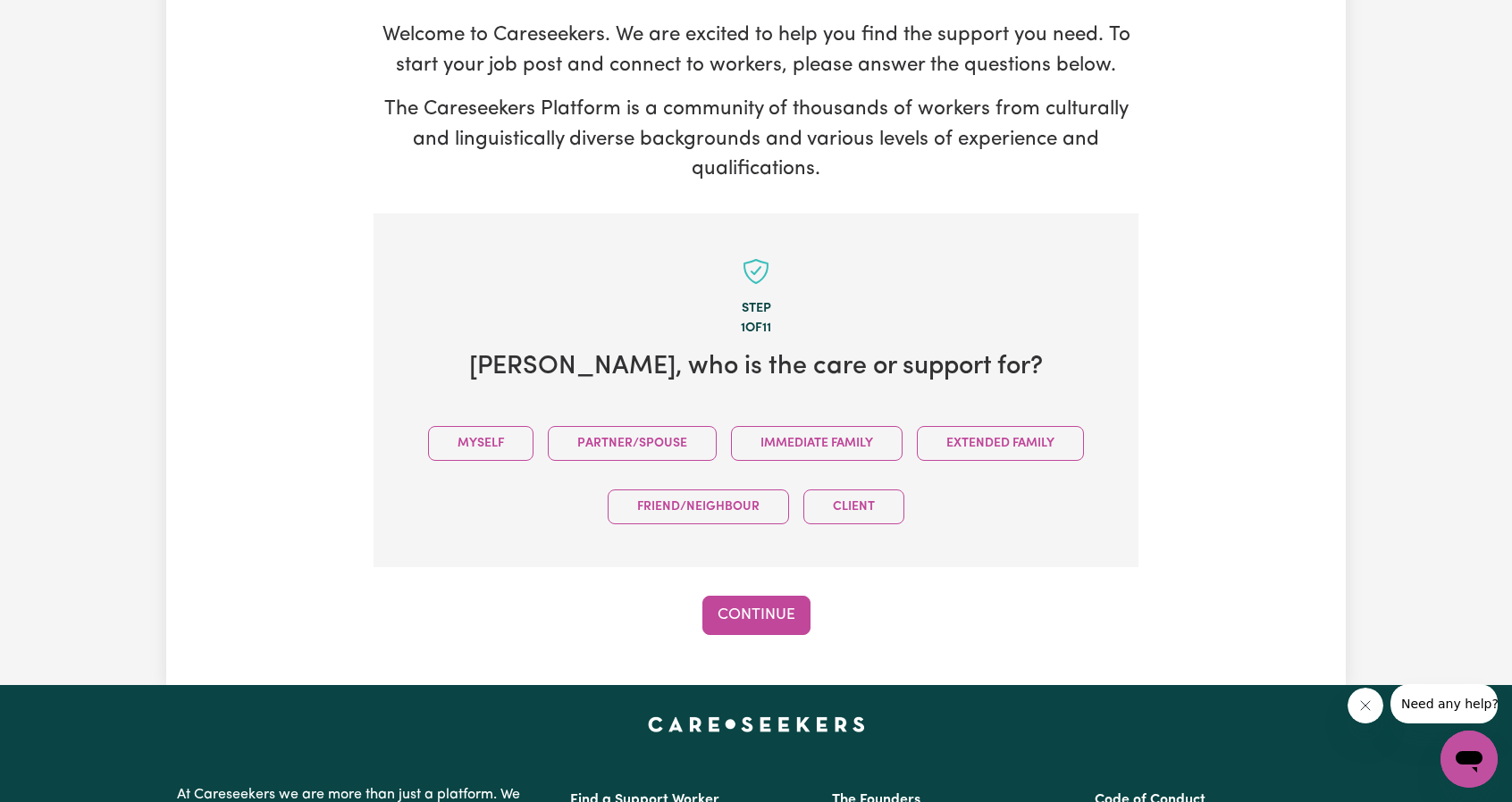
scroll to position [179, 0]
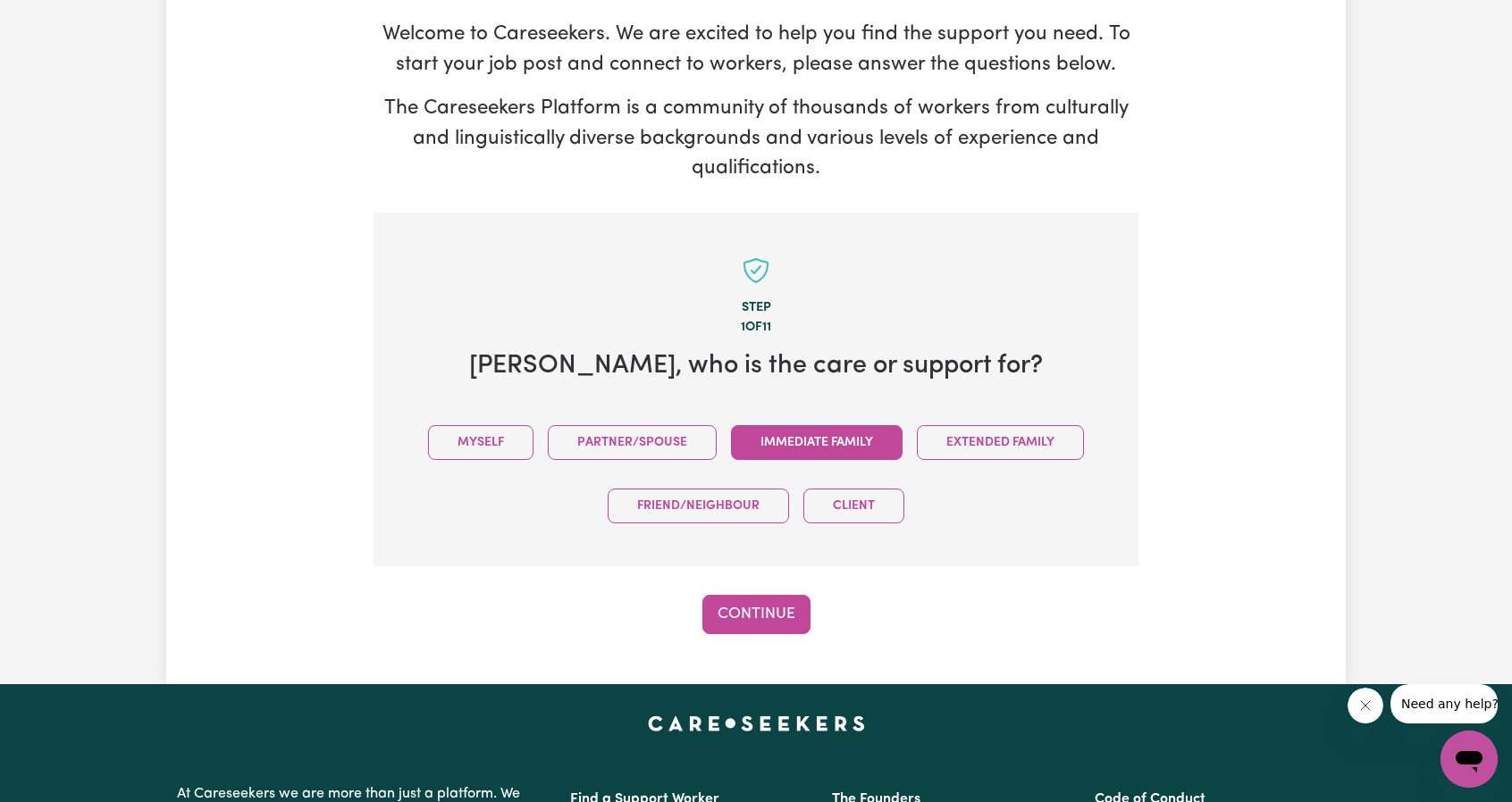
click at [813, 447] on button "Immediate Family" at bounding box center [817, 443] width 171 height 35
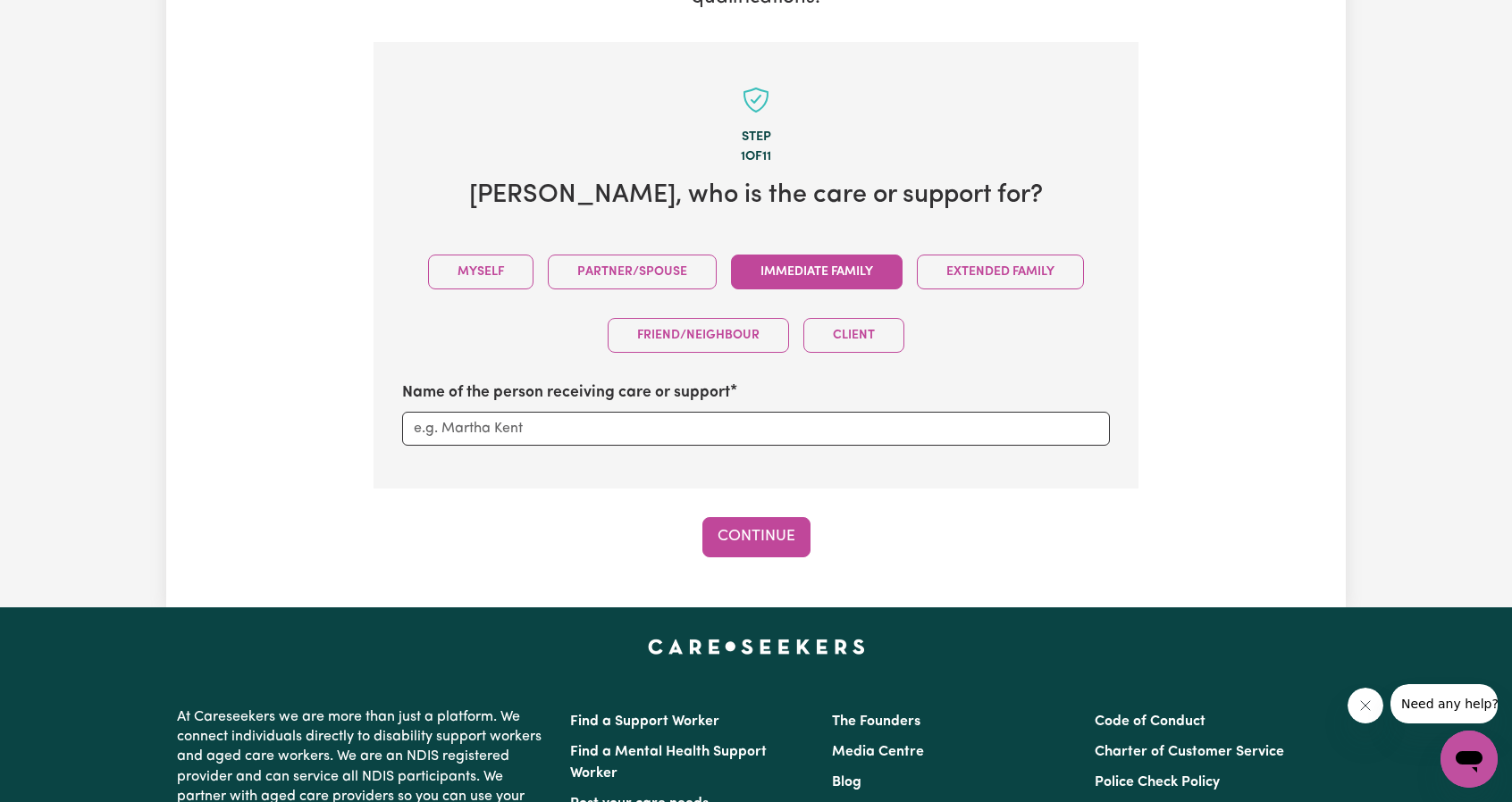
scroll to position [357, 0]
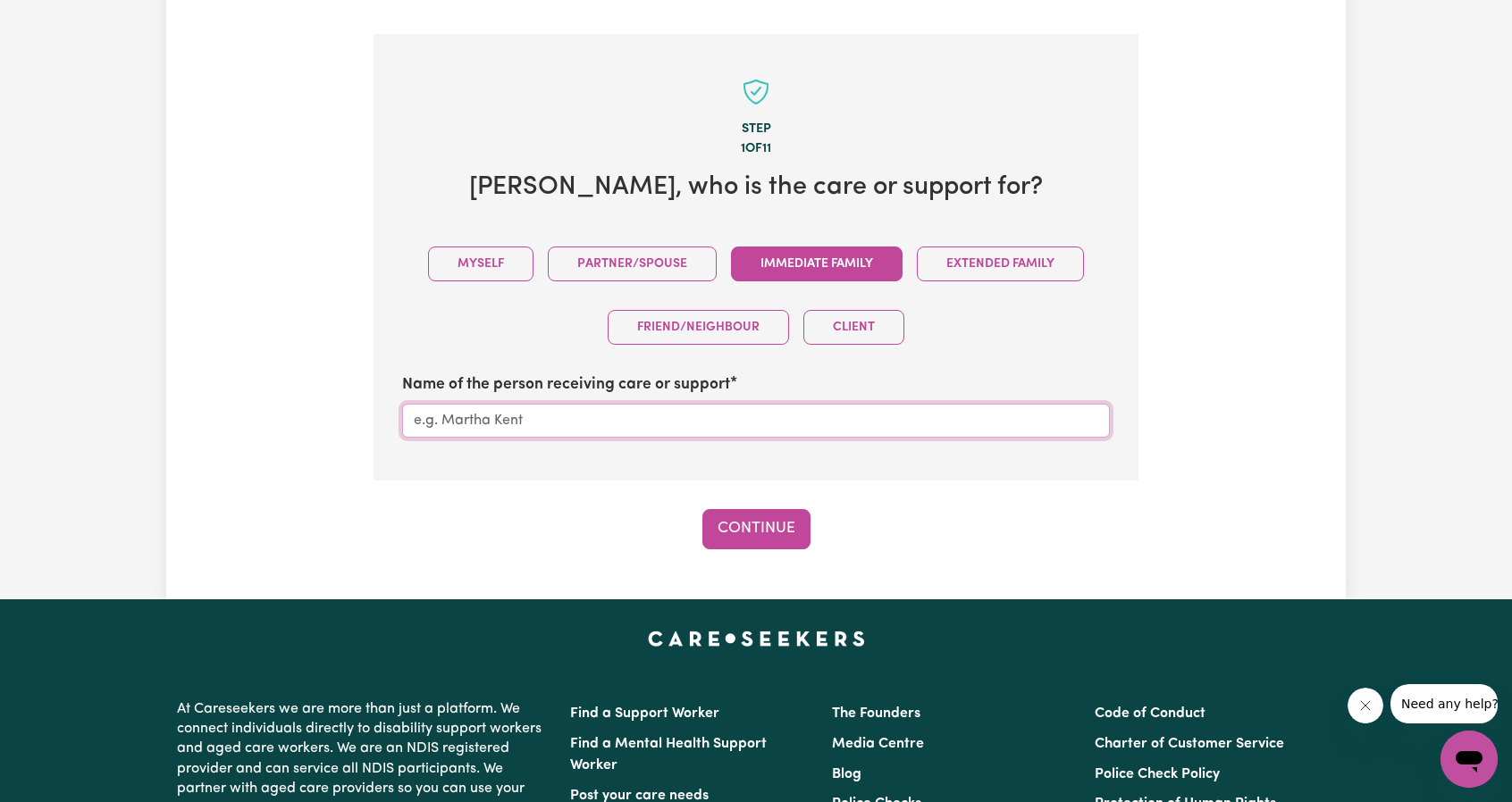
click at [719, 418] on input "Name of the person receiving care or support" at bounding box center [756, 421] width 708 height 34
type input "[PERSON_NAME] [PERSON_NAME]"
click at [761, 527] on button "Continue" at bounding box center [756, 529] width 108 height 40
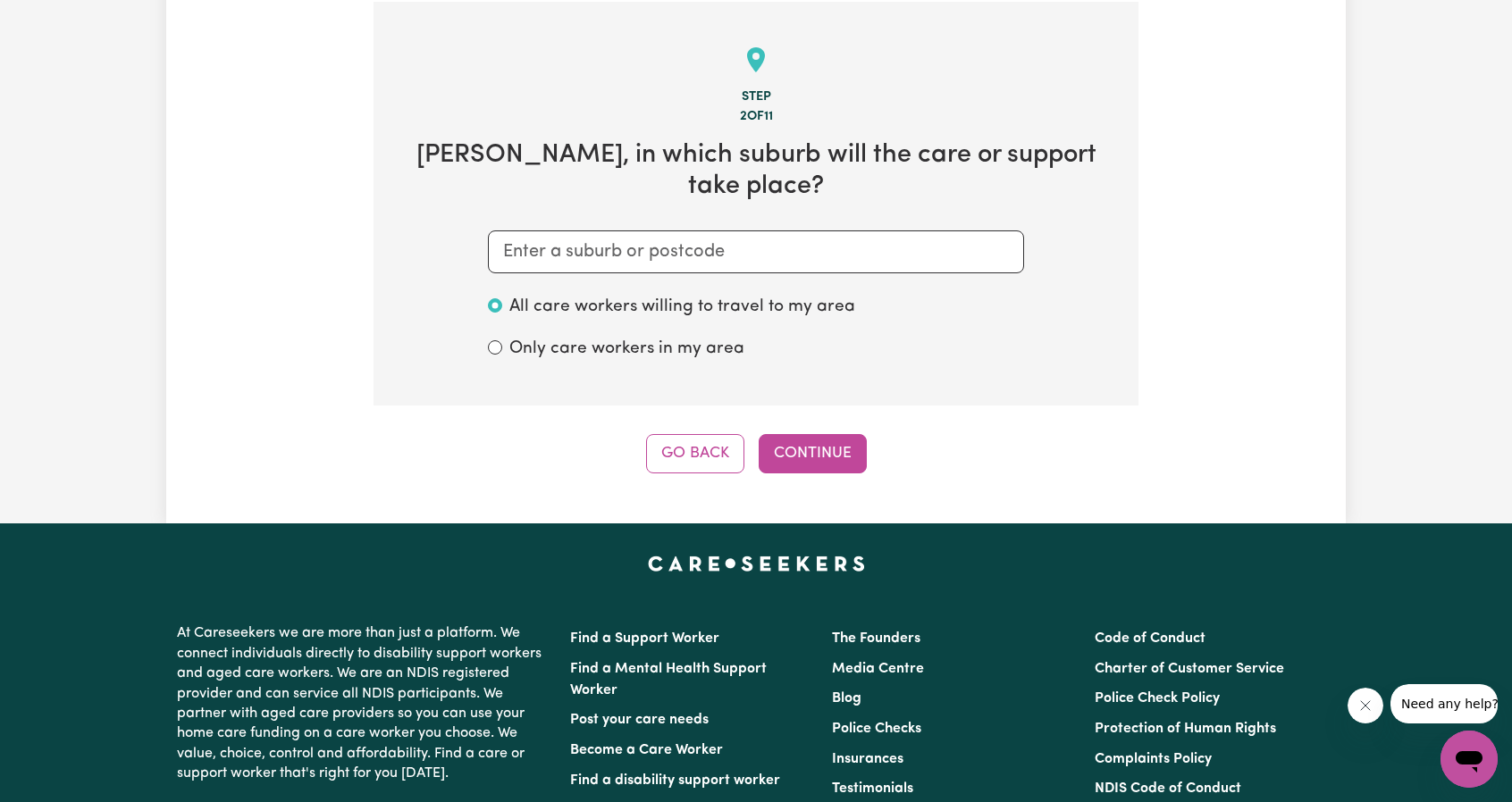
scroll to position [391, 0]
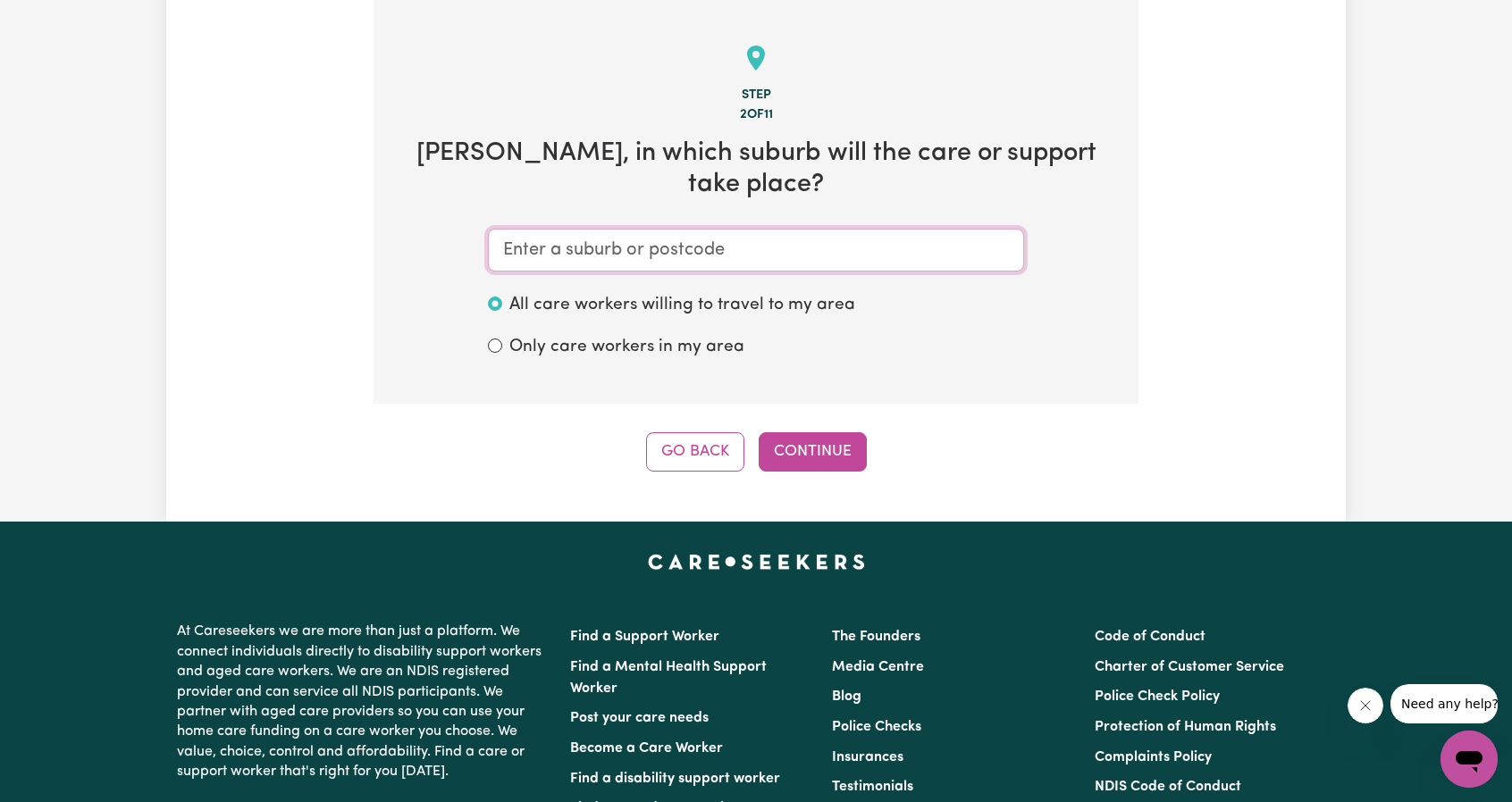
click at [626, 250] on input "text" at bounding box center [756, 250] width 536 height 43
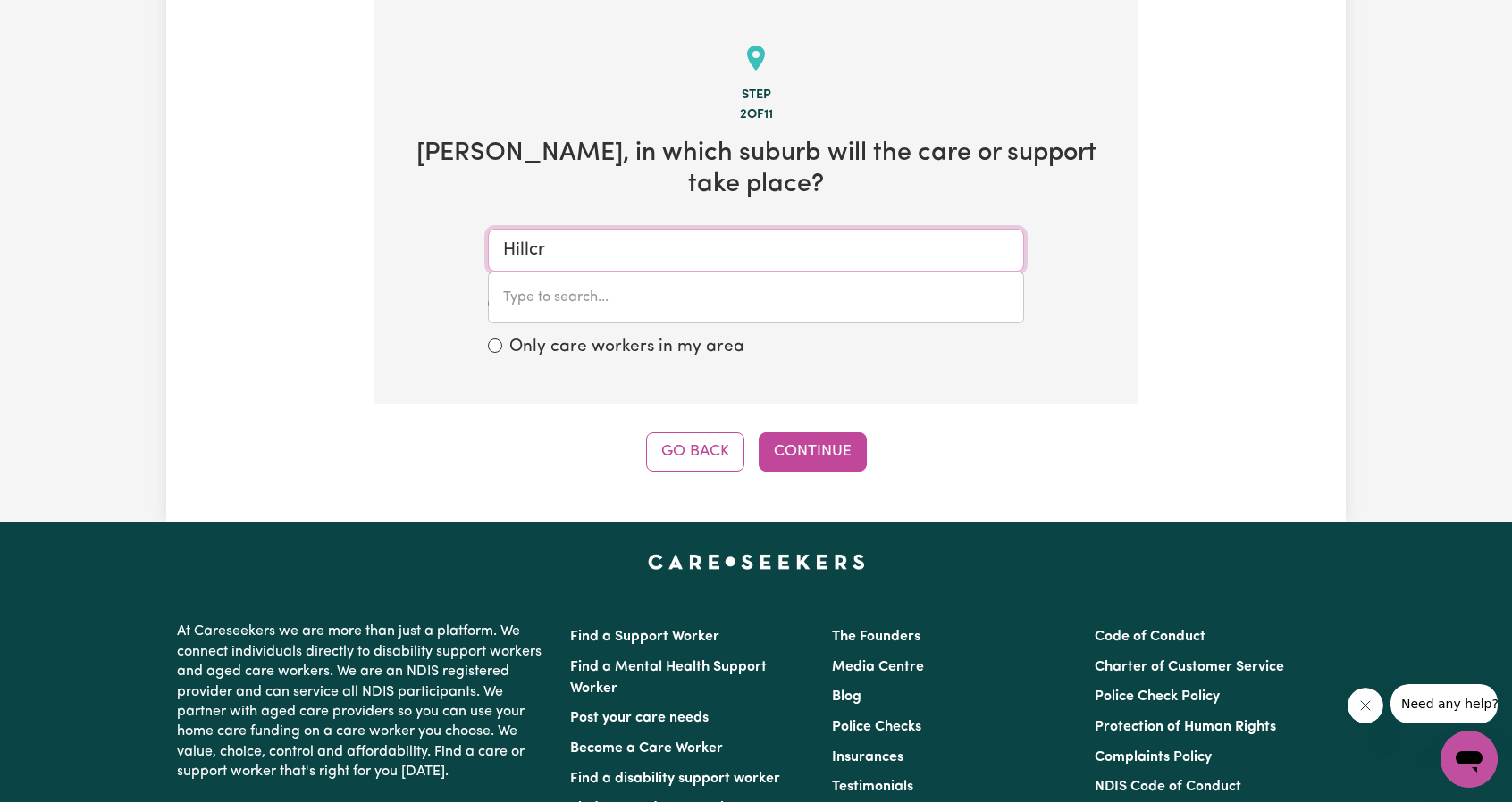
type input "Hillcre"
type input "HillcreST, [GEOGRAPHIC_DATA], 4118"
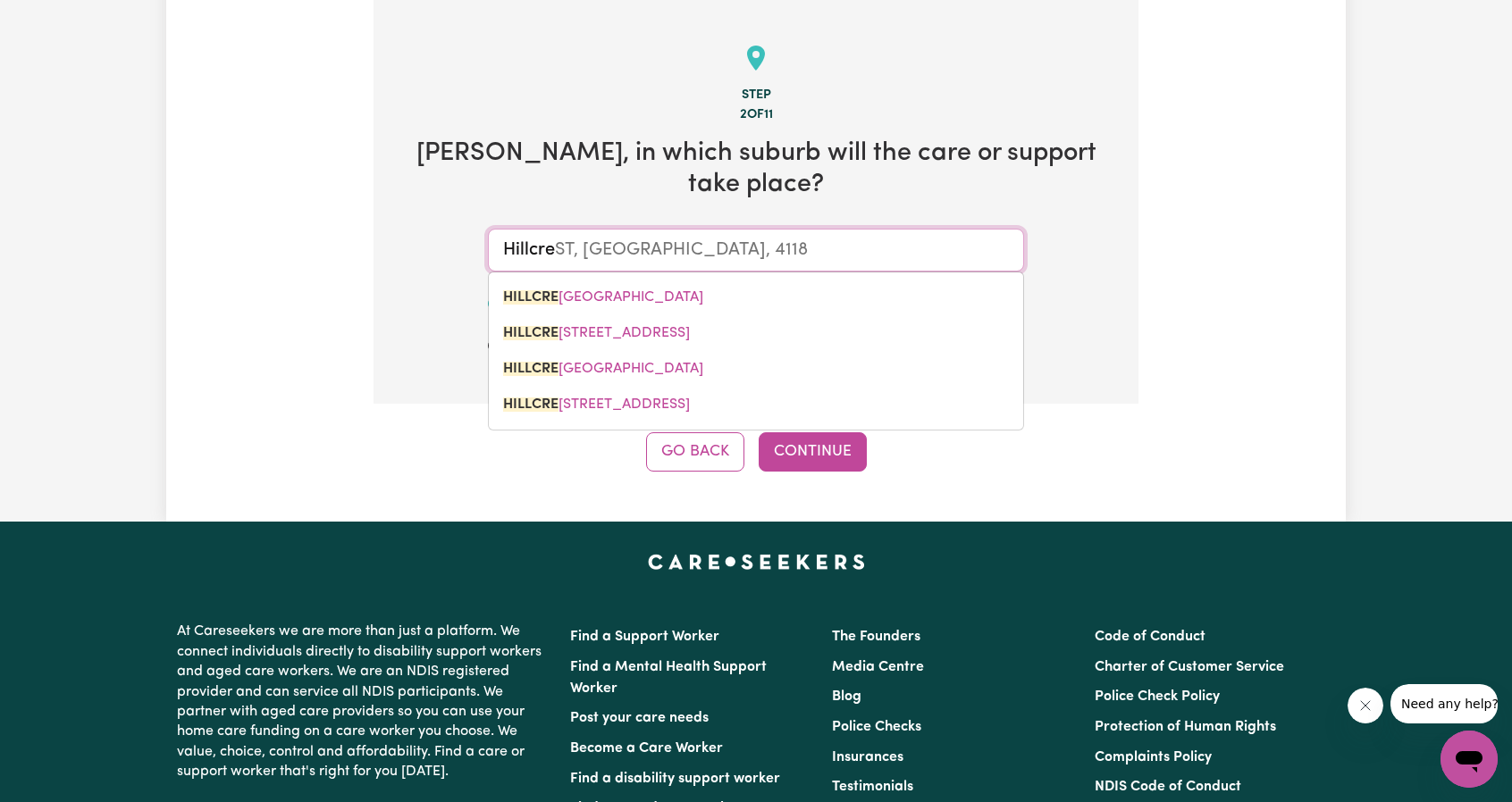
type input "Hillcres"
type input "HillcresT, [GEOGRAPHIC_DATA], 4118"
type input "Hillcrest"
type input "Hillcrest, [GEOGRAPHIC_DATA], 4118"
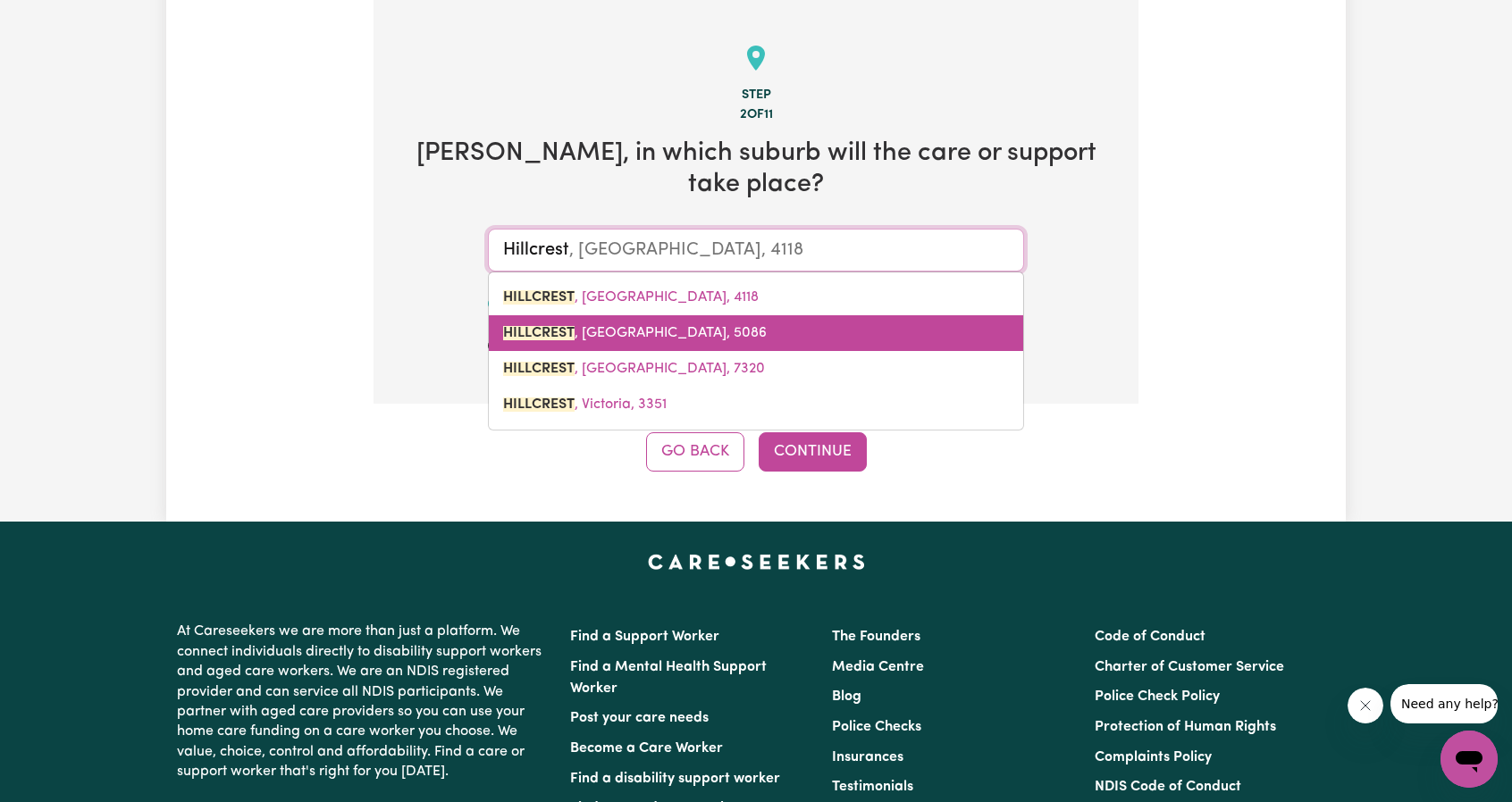
click at [866, 334] on link "HILLCREST , [GEOGRAPHIC_DATA]" at bounding box center [756, 333] width 534 height 36
type input "HILLCREST, [GEOGRAPHIC_DATA]"
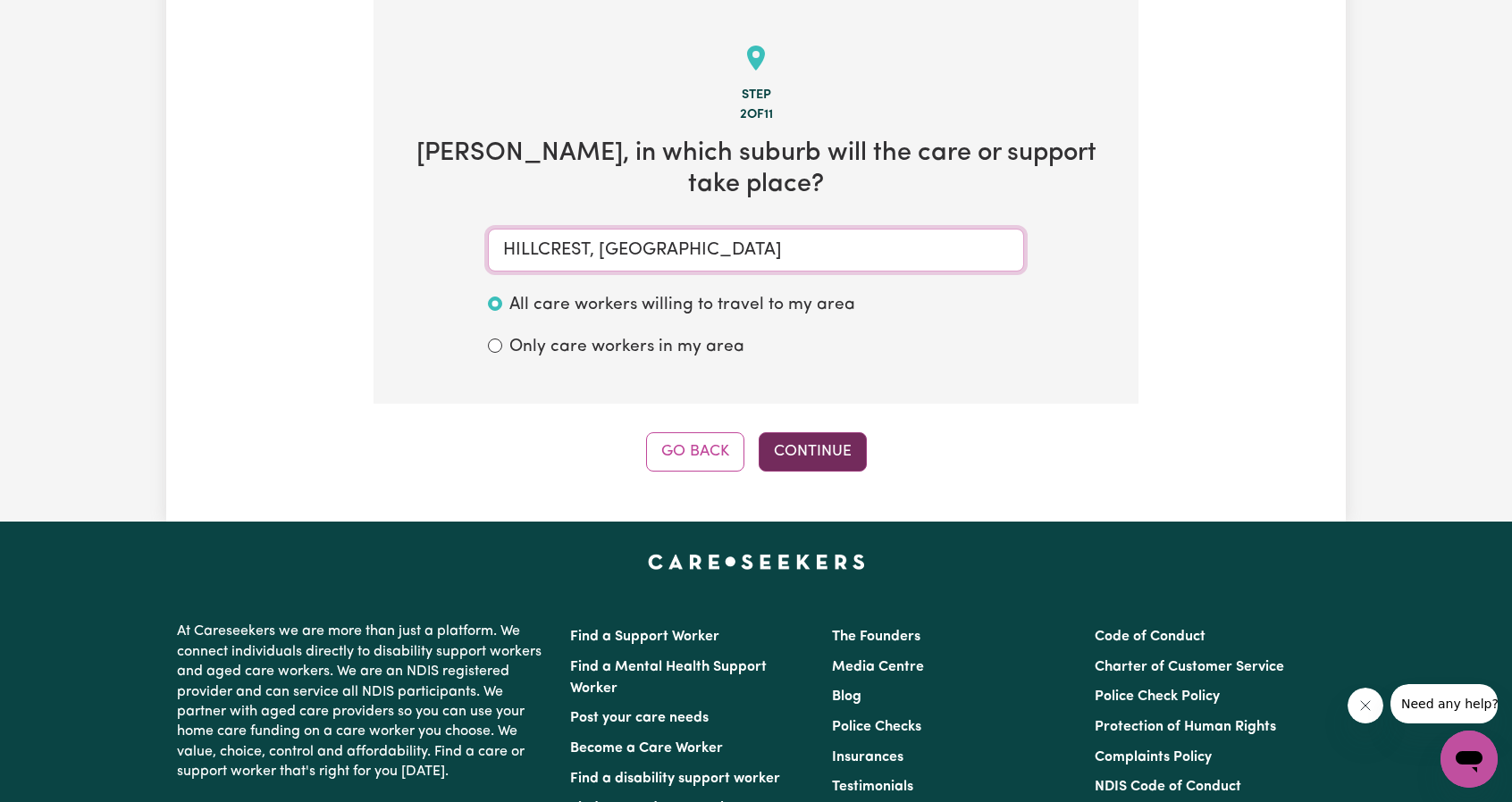
type input "HILLCREST, [GEOGRAPHIC_DATA]"
click at [832, 442] on button "Continue" at bounding box center [812, 452] width 108 height 40
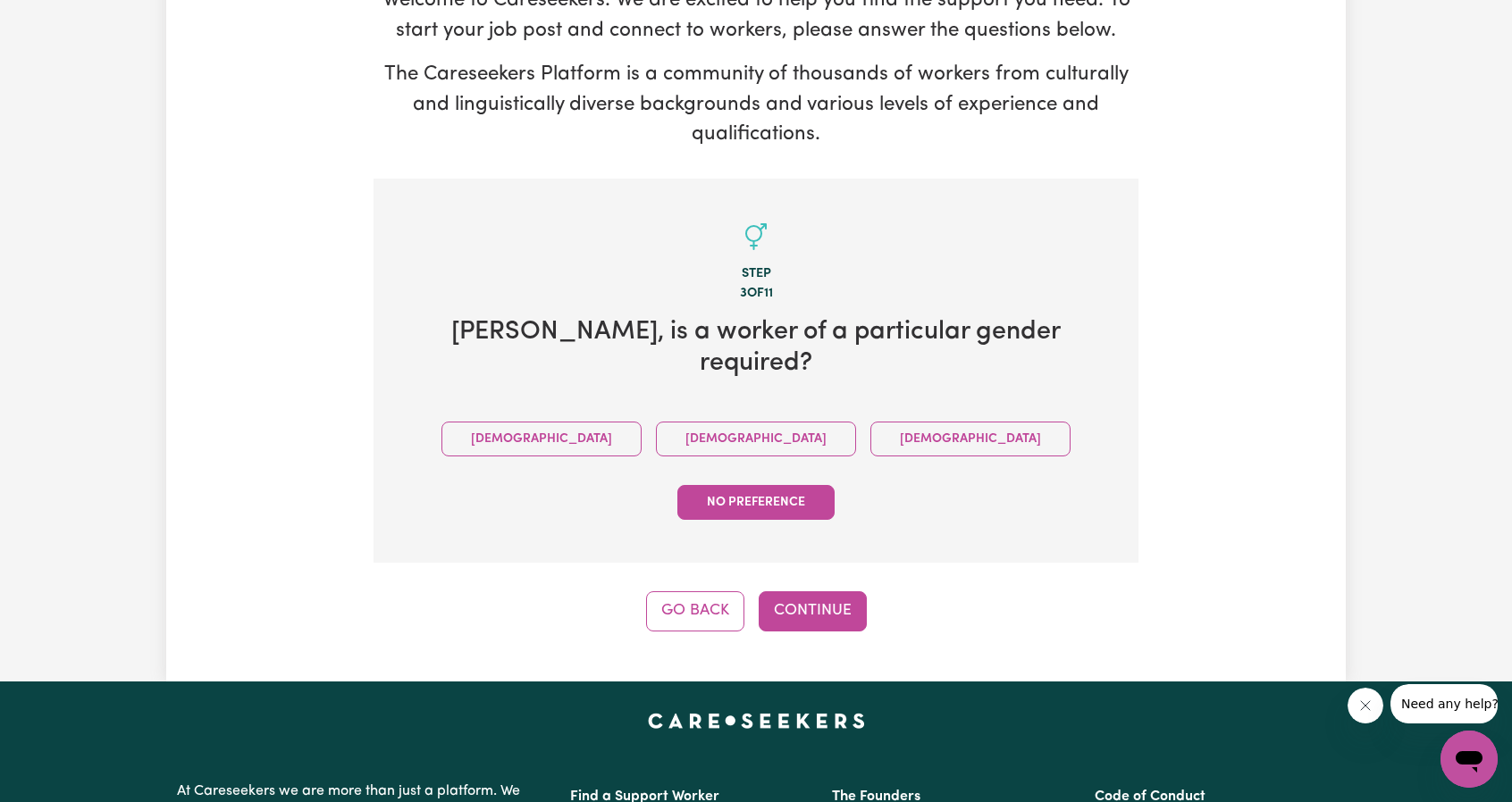
click at [806, 476] on div "Step 3 of 11 [PERSON_NAME] , is a worker of a particular gender required? [DEMO…" at bounding box center [756, 405] width 765 height 453
click at [808, 591] on button "Continue" at bounding box center [812, 610] width 108 height 40
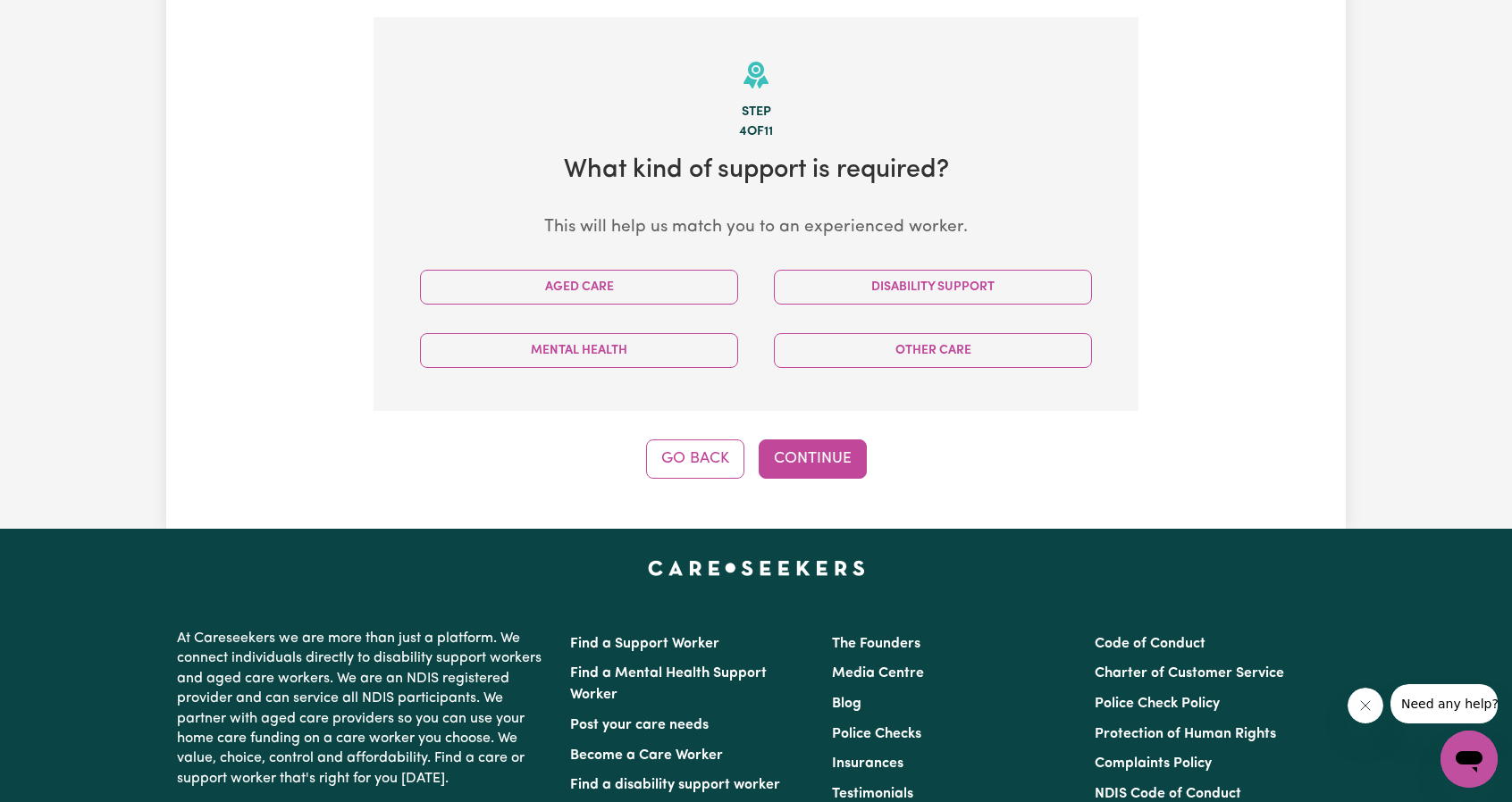
scroll to position [391, 0]
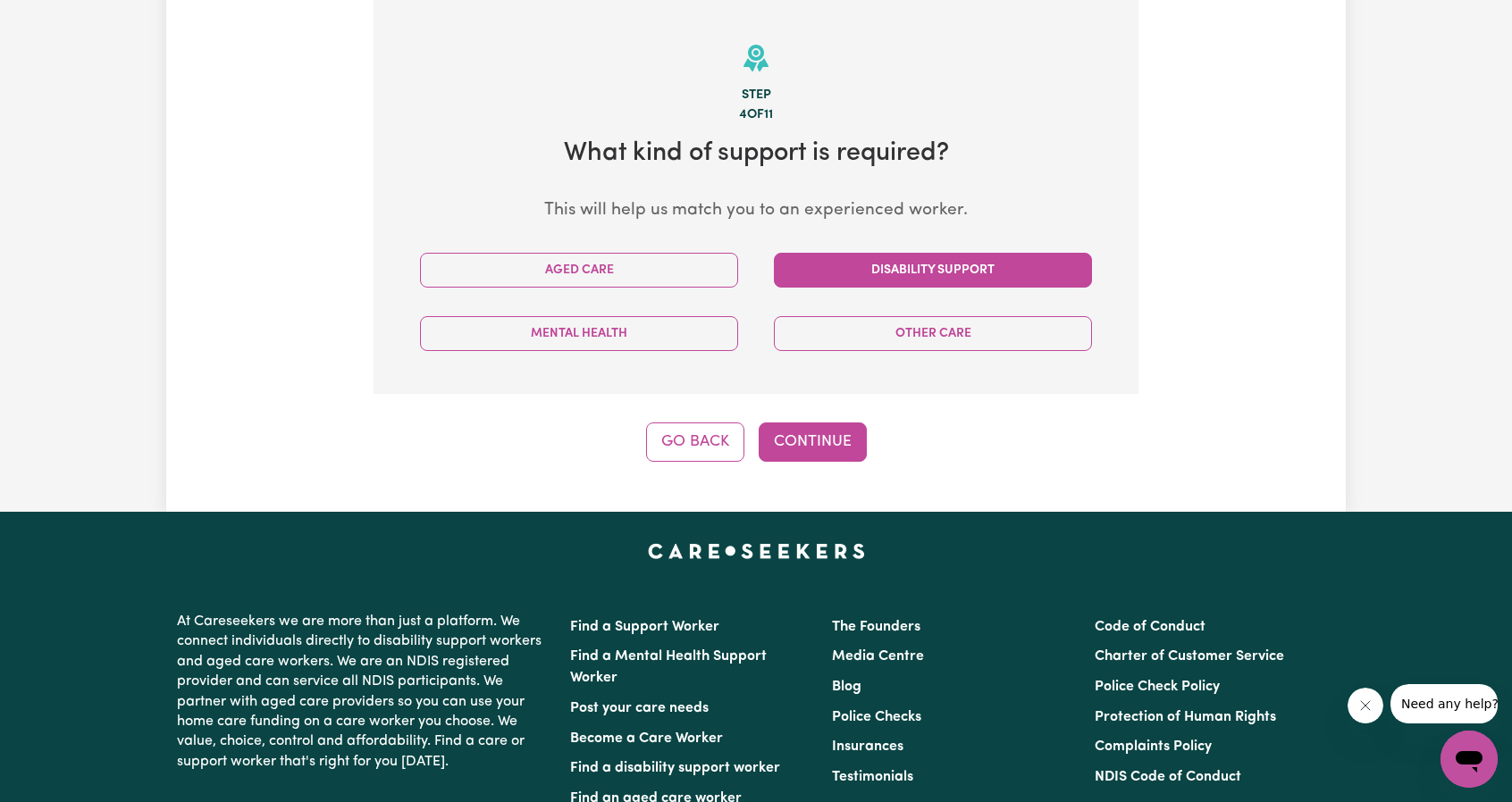
click at [930, 285] on button "Disability Support" at bounding box center [932, 271] width 318 height 35
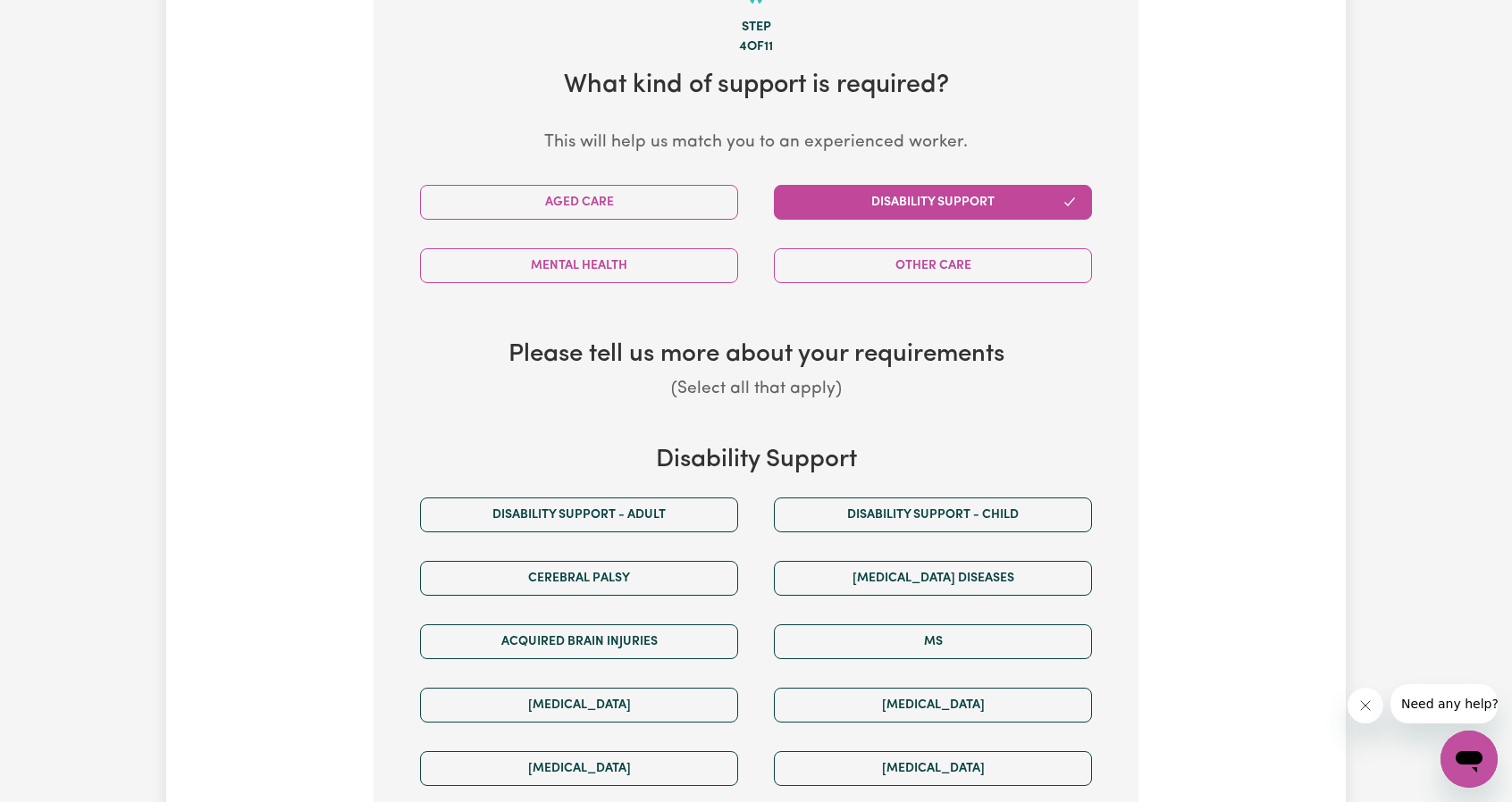
scroll to position [570, 0]
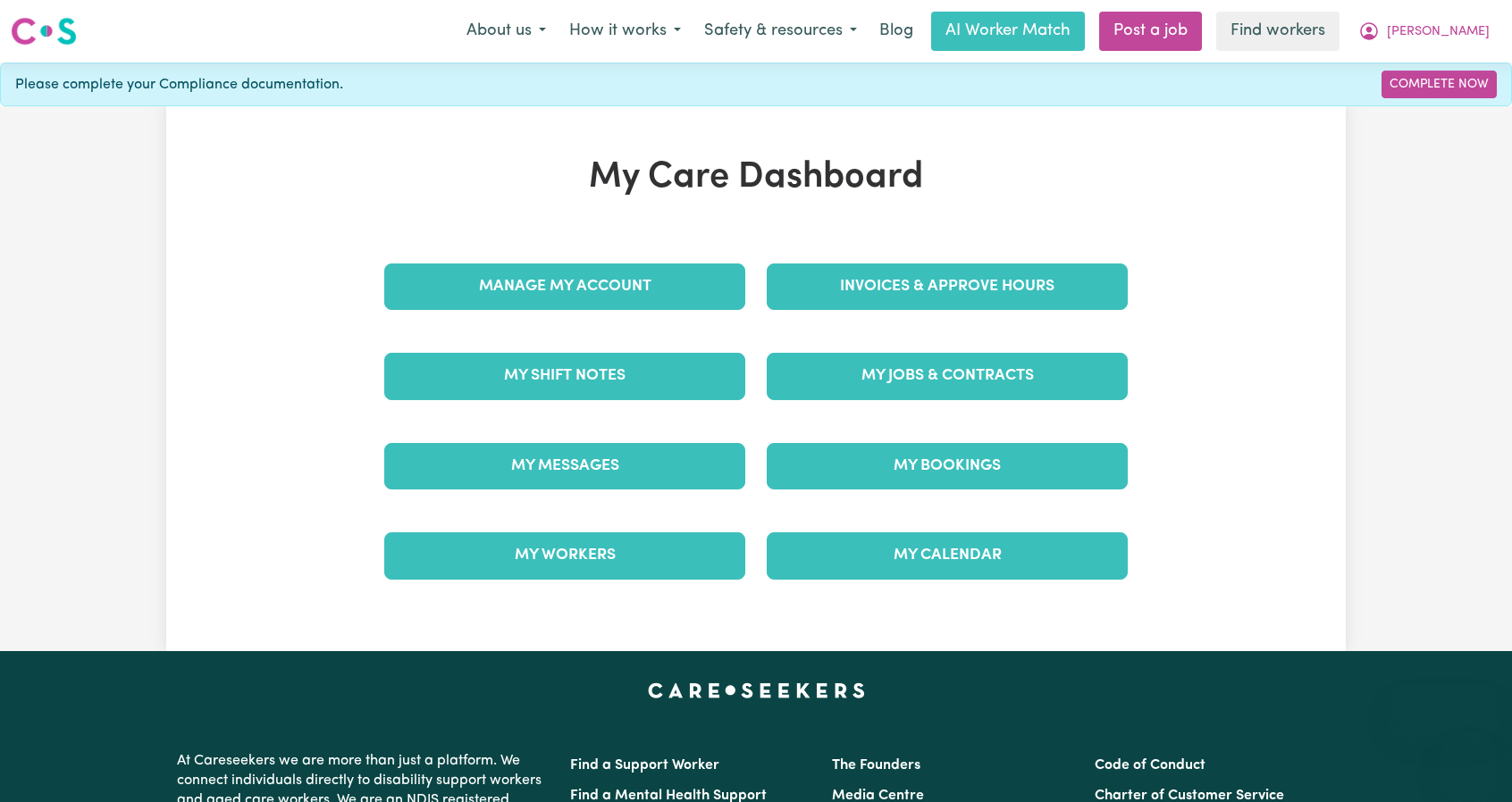
click at [1467, 22] on span "[PERSON_NAME]" at bounding box center [1438, 31] width 103 height 19
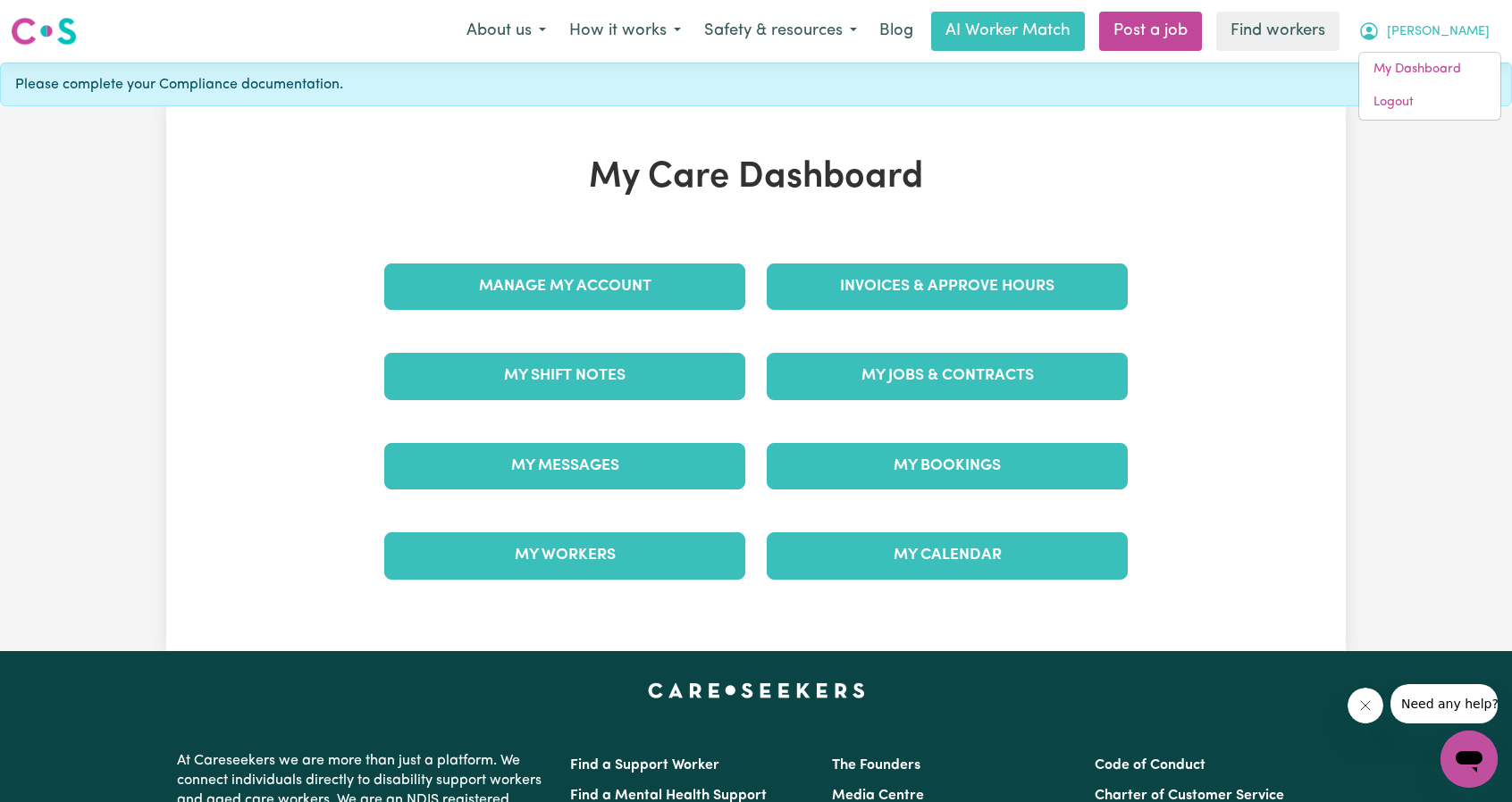
click at [1427, 121] on div "My Care Dashboard Manage My Account Invoices & Approve Hours My Shift Notes My …" at bounding box center [756, 378] width 1512 height 545
click at [1426, 119] on div "My Care Dashboard Manage My Account Invoices & Approve Hours My Shift Notes My …" at bounding box center [756, 378] width 1512 height 545
click at [1459, 41] on span "[PERSON_NAME]" at bounding box center [1438, 31] width 103 height 19
click at [1428, 111] on link "Logout" at bounding box center [1429, 102] width 141 height 34
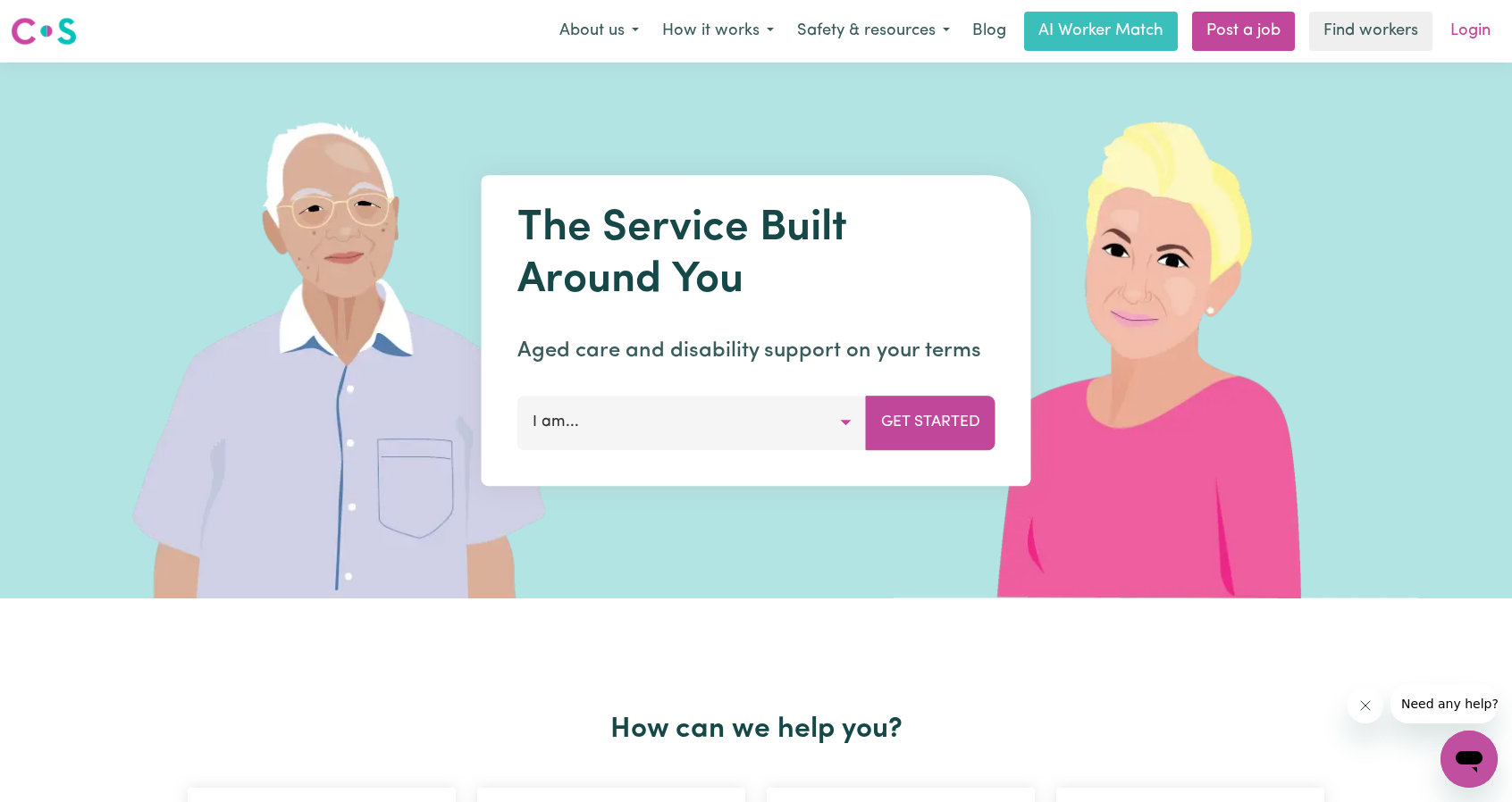
click at [1498, 13] on link "Login" at bounding box center [1470, 31] width 62 height 40
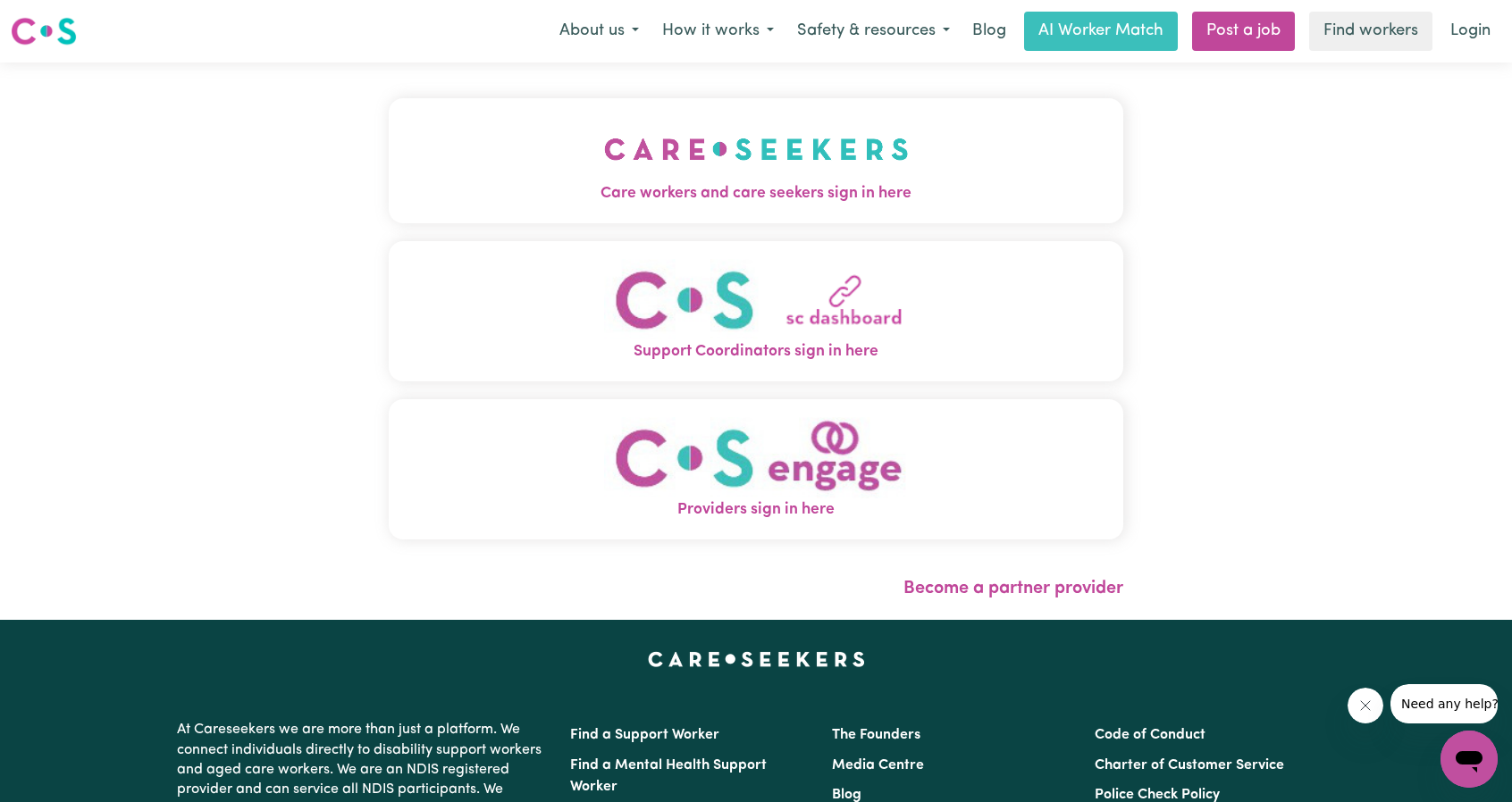
click at [773, 182] on span "Care workers and care seekers sign in here" at bounding box center [756, 193] width 735 height 23
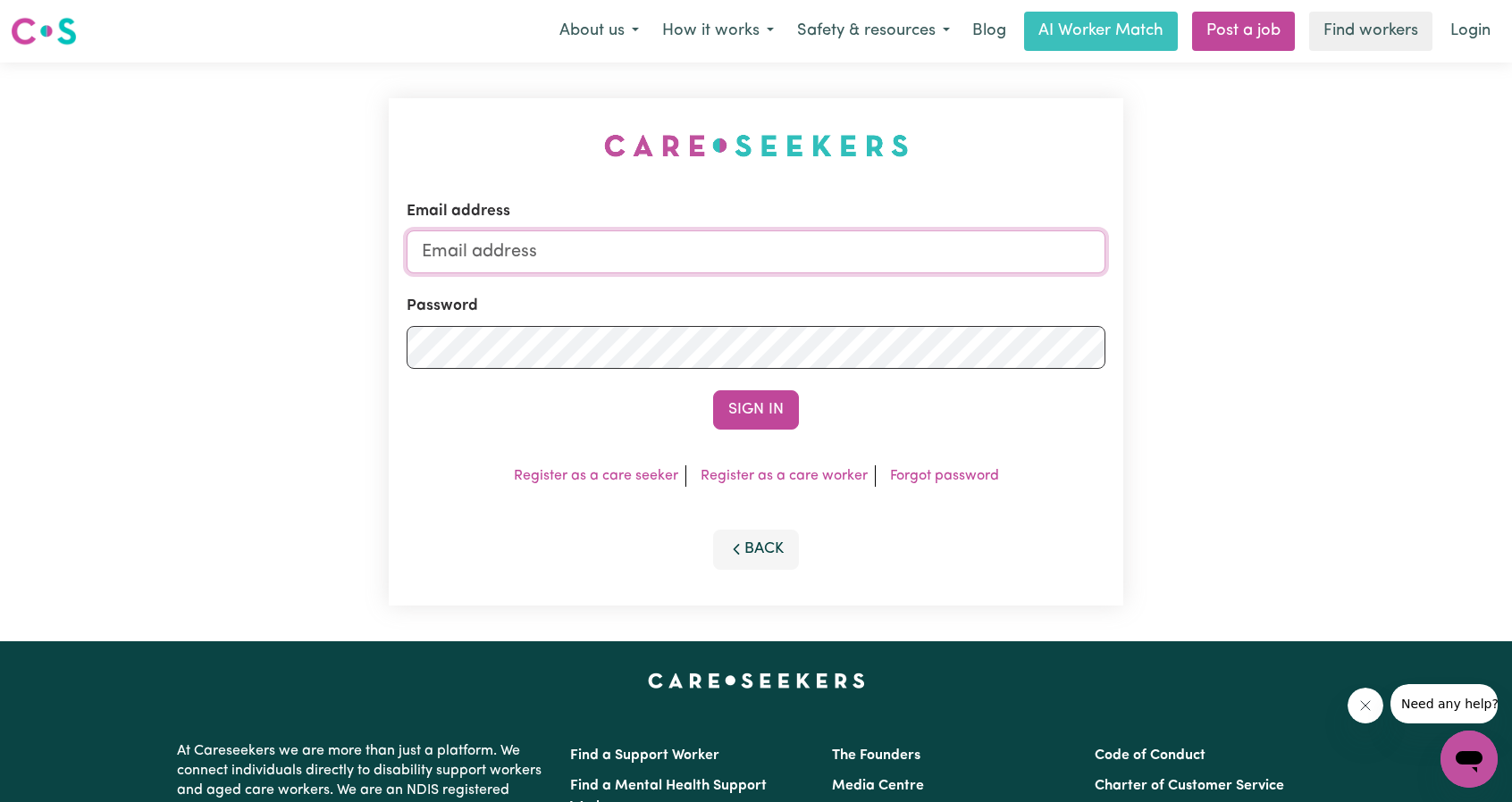
click at [593, 258] on input "Email address" at bounding box center [756, 251] width 699 height 43
drag, startPoint x: 507, startPoint y: 258, endPoint x: 832, endPoint y: 282, distance: 325.9
click at [834, 284] on form "Email address superuser~ethan@careseekers.com.au Password Sign In" at bounding box center [756, 314] width 699 height 229
click at [539, 240] on input "superuser~ethan@careseekers.com.au" at bounding box center [756, 251] width 699 height 43
drag, startPoint x: 513, startPoint y: 250, endPoint x: 856, endPoint y: 274, distance: 343.8
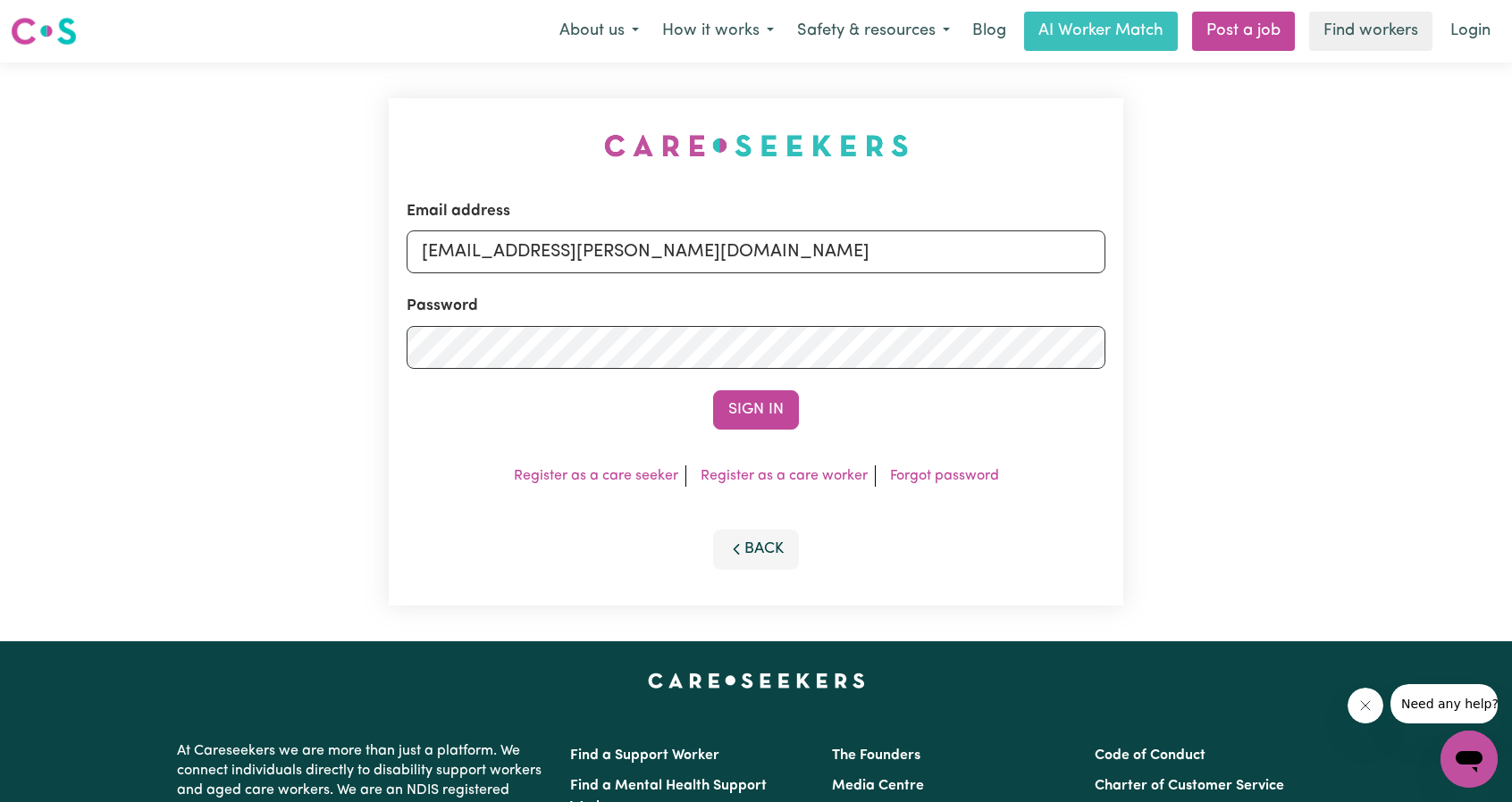
click at [856, 255] on input "superuser~ethan@careseekers.com.au" at bounding box center [756, 251] width 699 height 43
type input "superuser~JoshuaRivera@careseekers.com.au"
click at [772, 389] on form "Email address superuser~JoshuaRivera@careseekers.com.au Password Sign In" at bounding box center [756, 314] width 699 height 229
click at [772, 413] on button "Sign In" at bounding box center [755, 410] width 86 height 40
